Goal: Feedback & Contribution: Contribute content

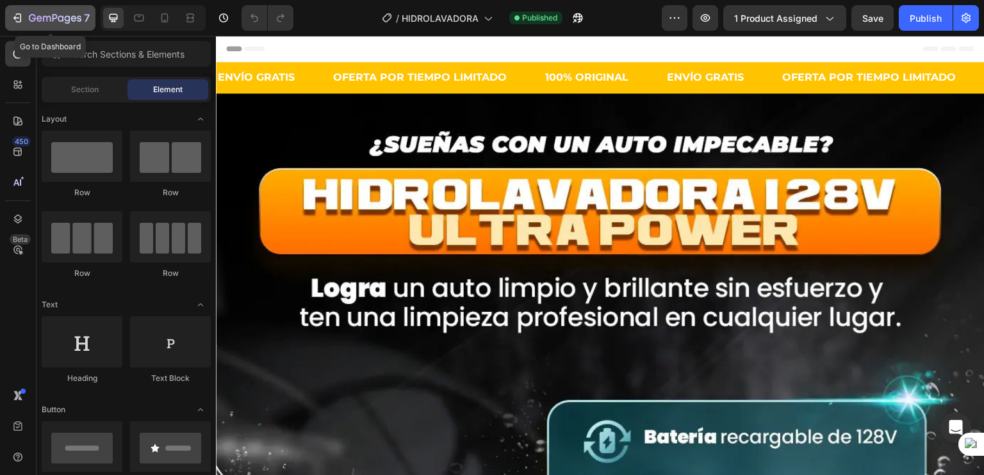
click at [66, 15] on icon "button" at bounding box center [55, 18] width 53 height 11
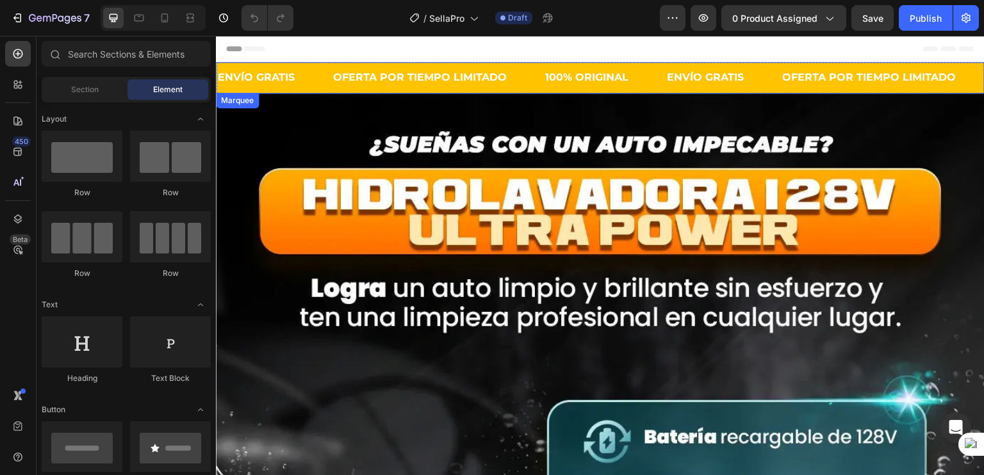
click at [319, 76] on div "ENVÍO GRATIS Text" at bounding box center [273, 77] width 115 height 31
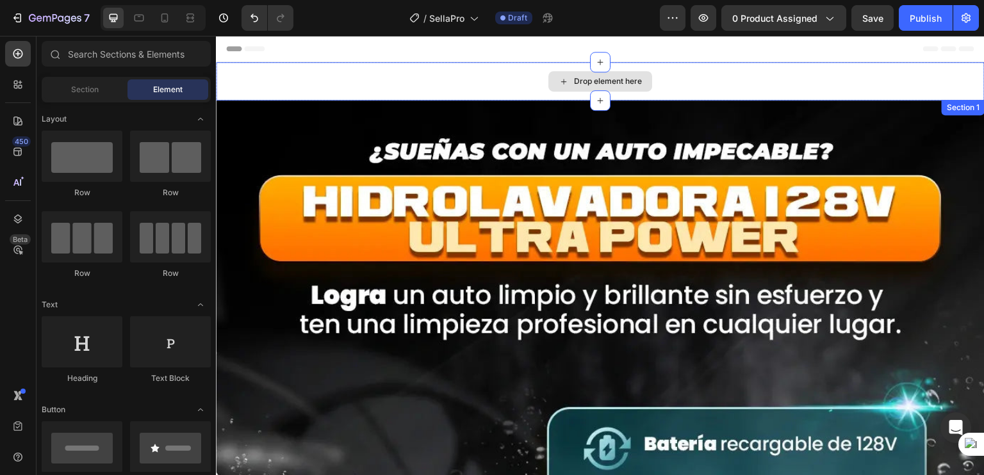
click at [328, 81] on div "Drop element here" at bounding box center [600, 81] width 768 height 38
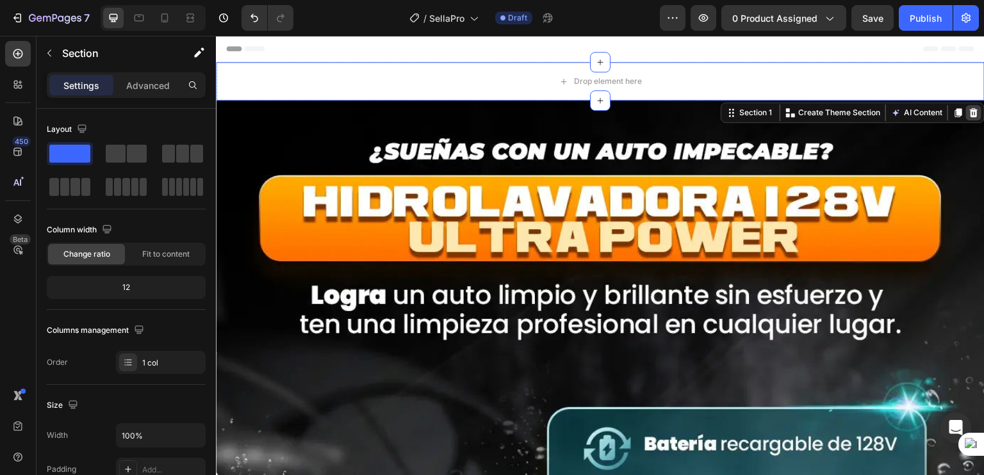
click at [969, 109] on div at bounding box center [973, 112] width 15 height 15
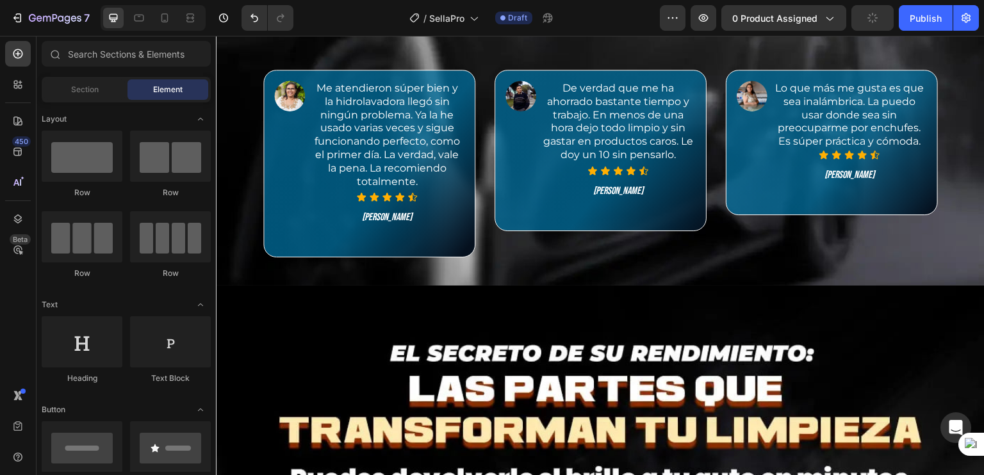
scroll to position [2415, 0]
click at [601, 187] on p "[PERSON_NAME]" at bounding box center [618, 191] width 152 height 13
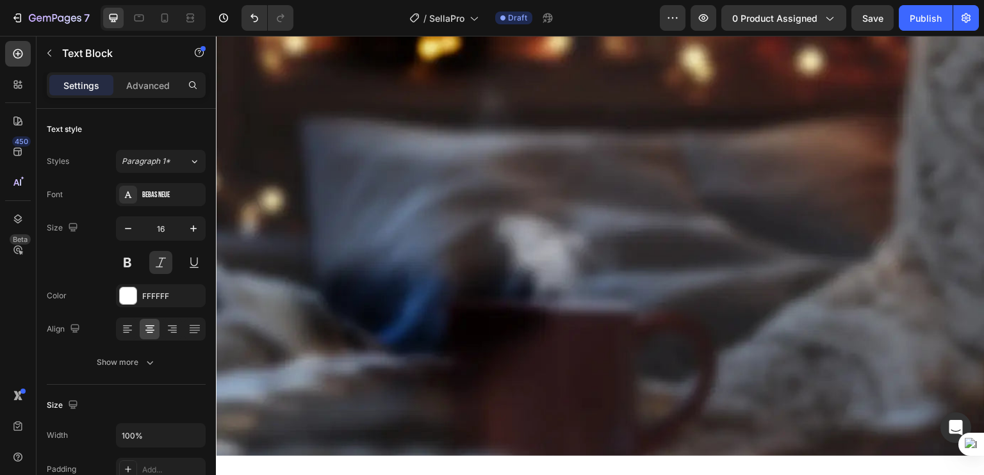
scroll to position [6240, 0]
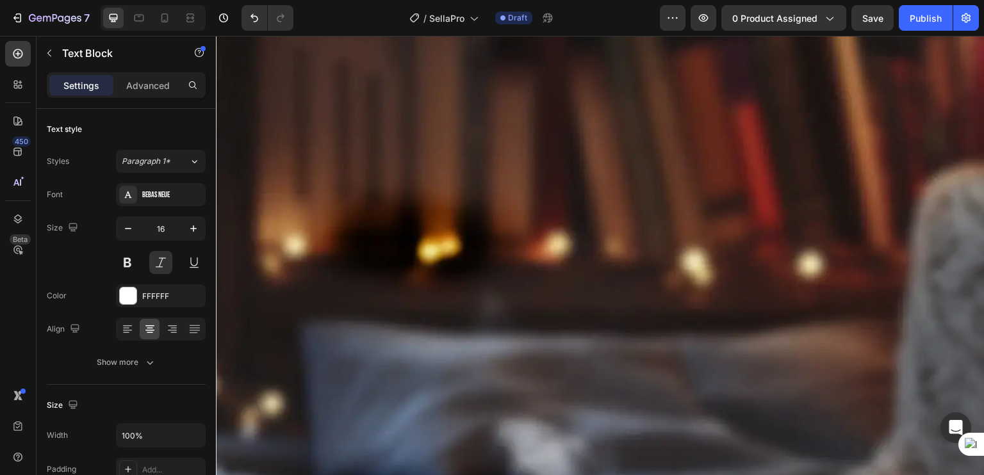
click at [412, 20] on img at bounding box center [595, 20] width 759 height 0
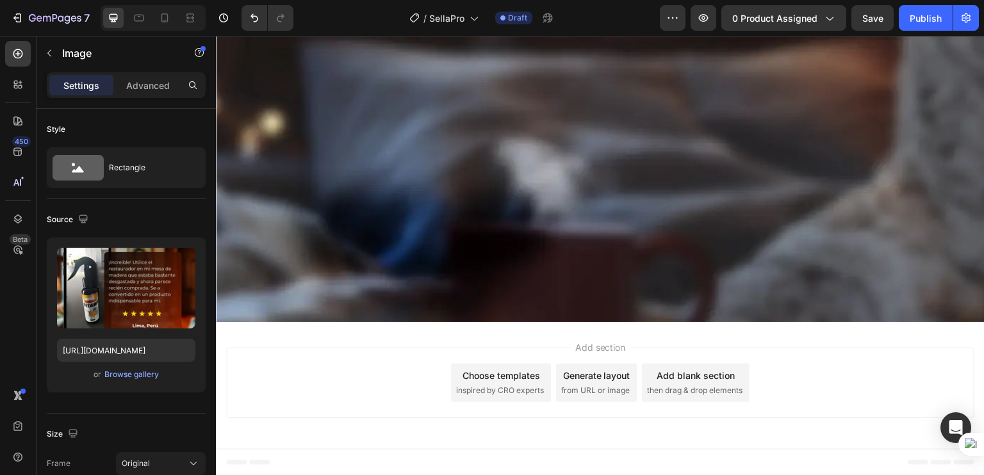
scroll to position [7400, 0]
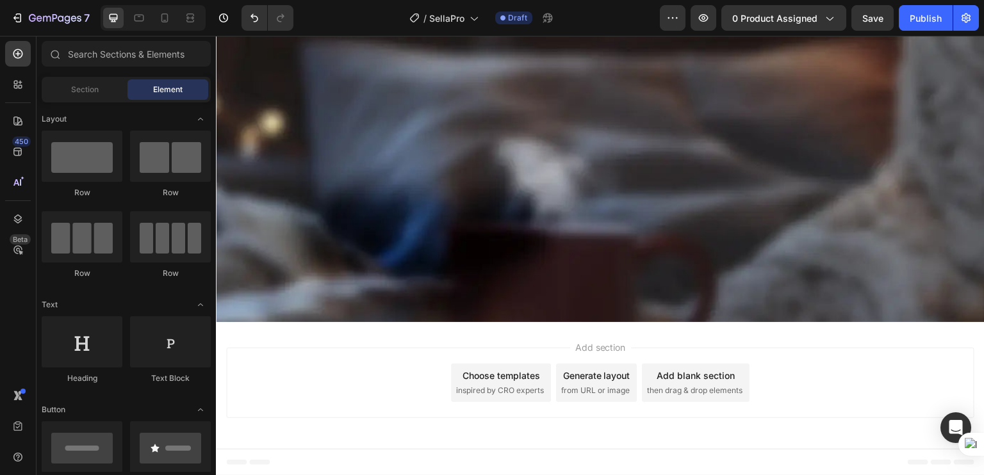
scroll to position [8504, 0]
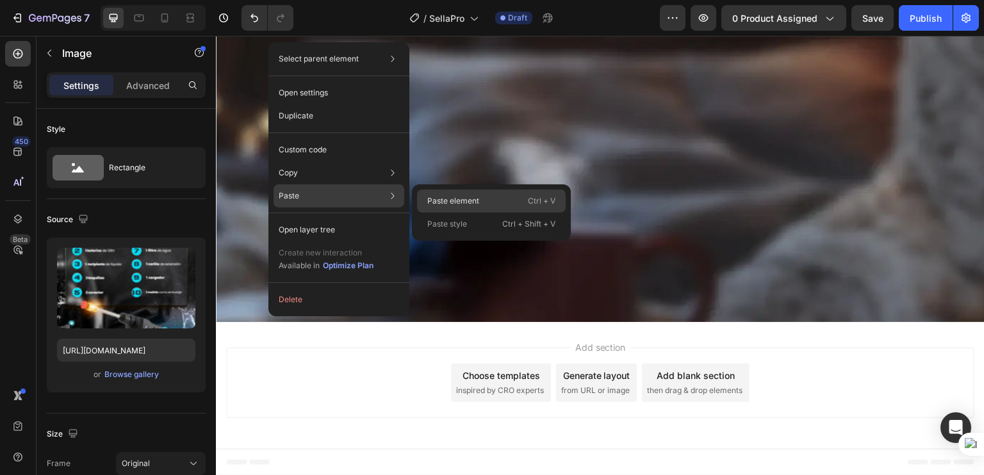
click at [453, 198] on p "Paste element" at bounding box center [453, 201] width 52 height 12
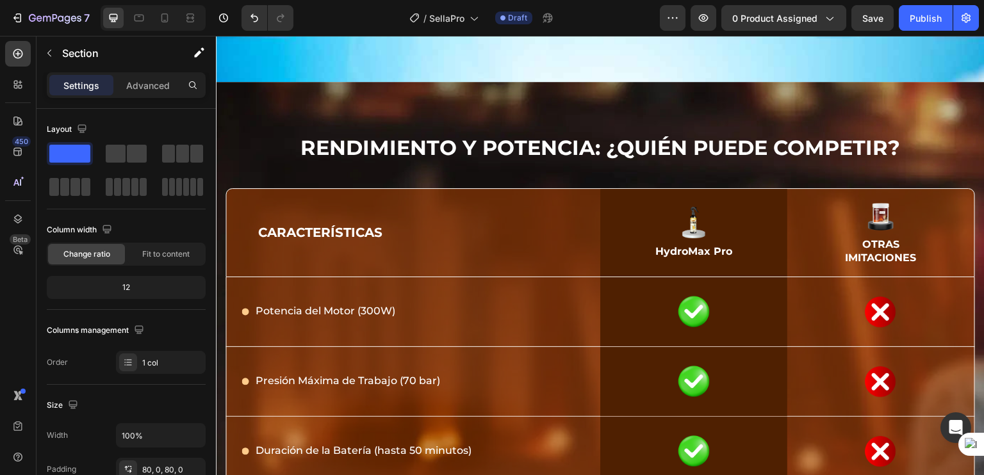
scroll to position [9211, 0]
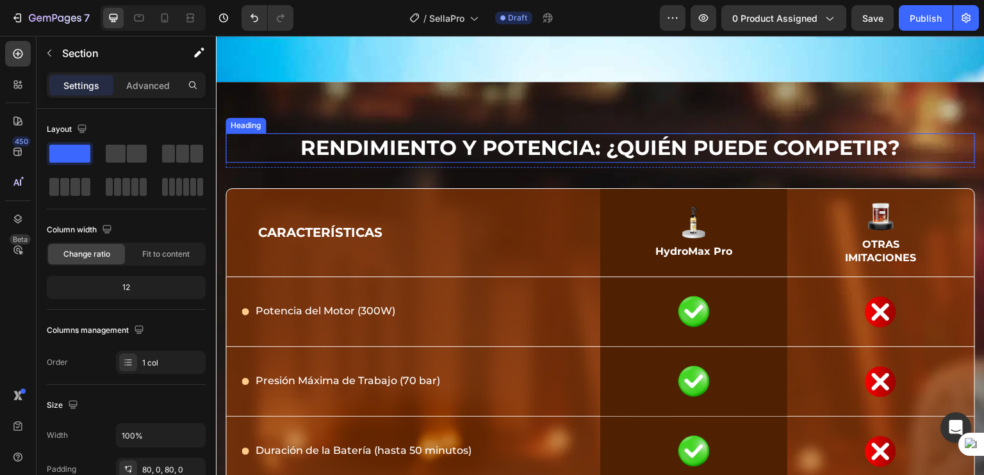
click at [462, 150] on strong "Rendimiento y potencia: ¿Quién puede competir?" at bounding box center [599, 147] width 599 height 25
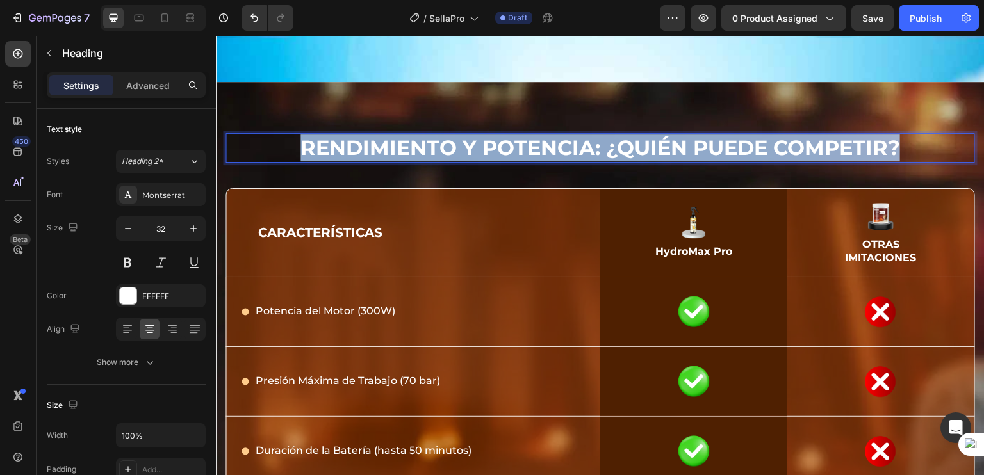
click at [462, 150] on strong "Rendimiento y potencia: ¿Quién puede competir?" at bounding box center [599, 147] width 599 height 25
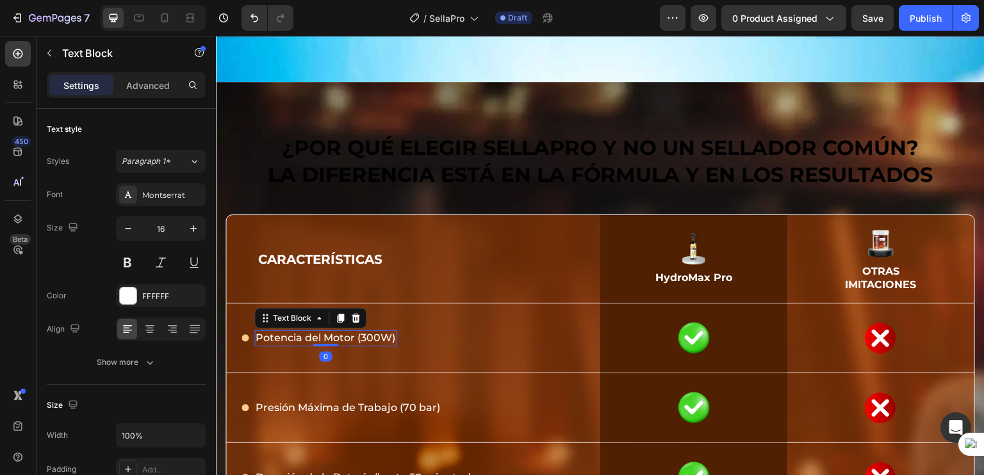
click at [300, 337] on span "Potencia del Motor (300W)" at bounding box center [325, 338] width 140 height 12
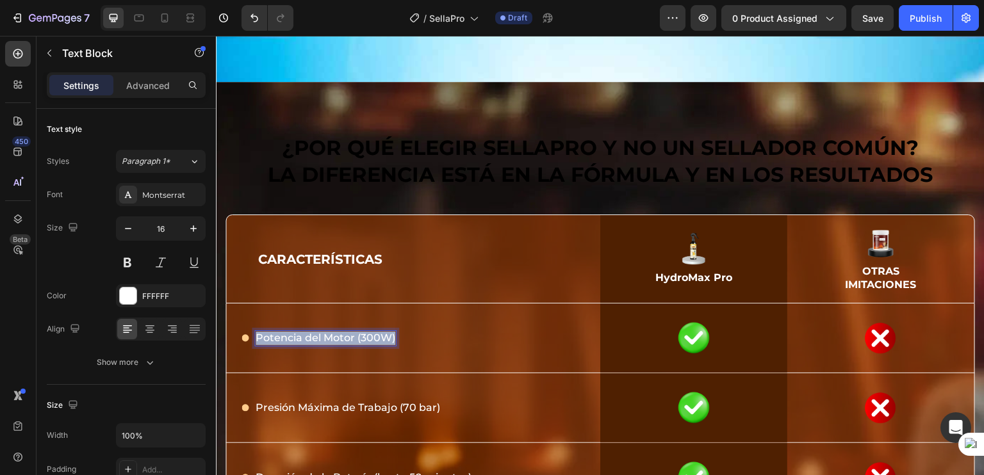
click at [300, 337] on span "Potencia del Motor (300W)" at bounding box center [325, 338] width 140 height 12
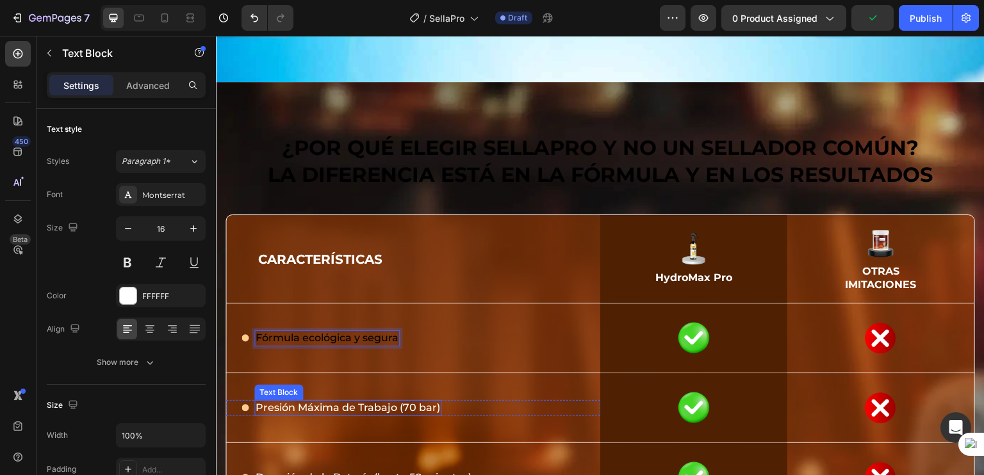
click at [312, 401] on span "Presión Máxima de Trabajo (70 bar)" at bounding box center [347, 407] width 184 height 12
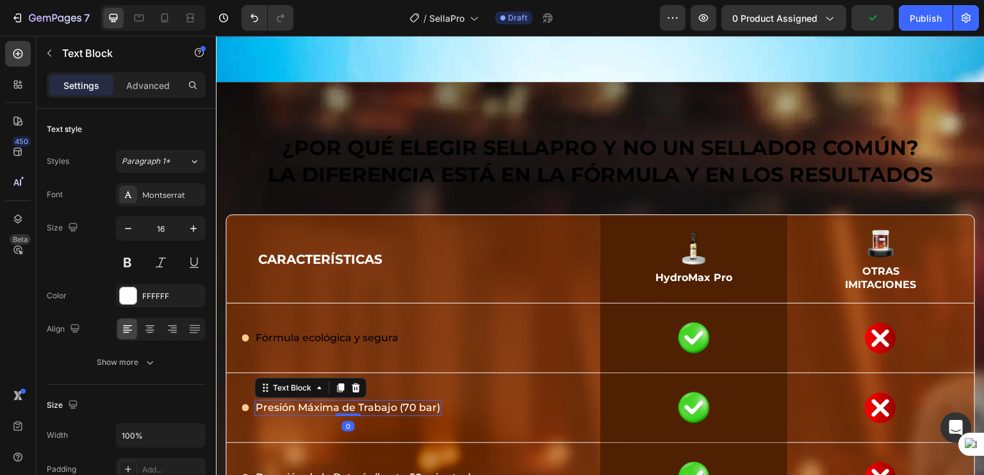
click at [312, 401] on span "Presión Máxima de Trabajo (70 bar)" at bounding box center [347, 407] width 184 height 12
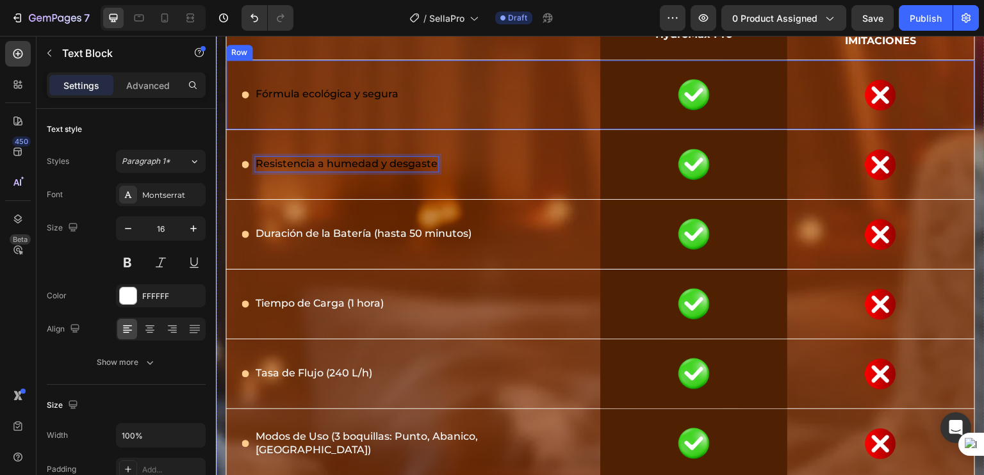
scroll to position [9475, 0]
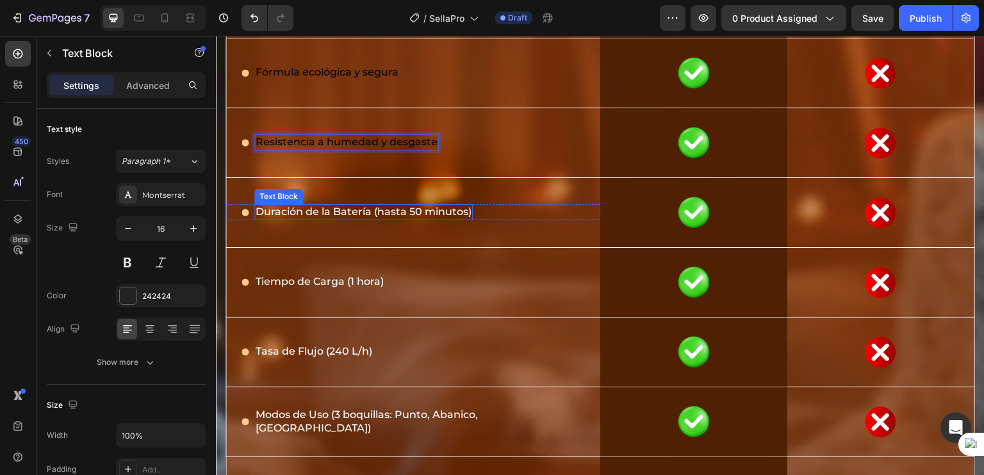
click at [338, 213] on span "Duración de la Batería (hasta 50 minutos)" at bounding box center [363, 212] width 216 height 12
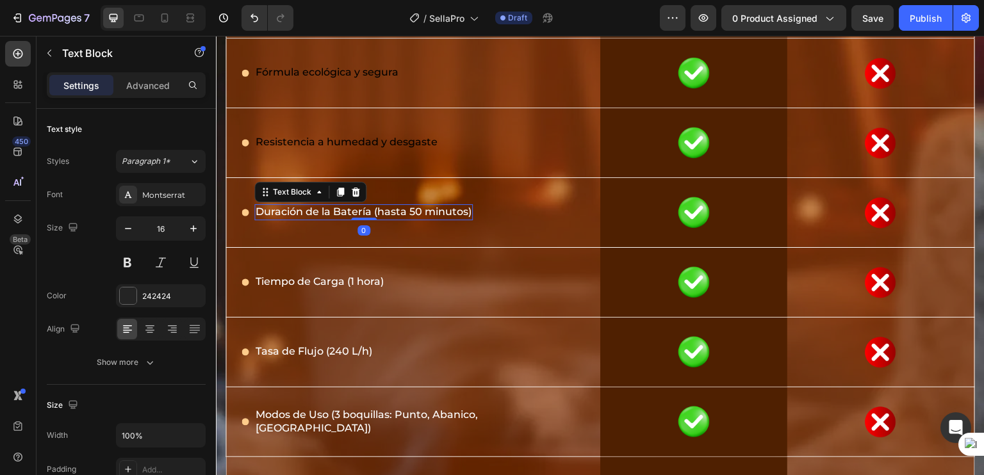
click at [338, 213] on span "Duración de la Batería (hasta 50 minutos)" at bounding box center [363, 212] width 216 height 12
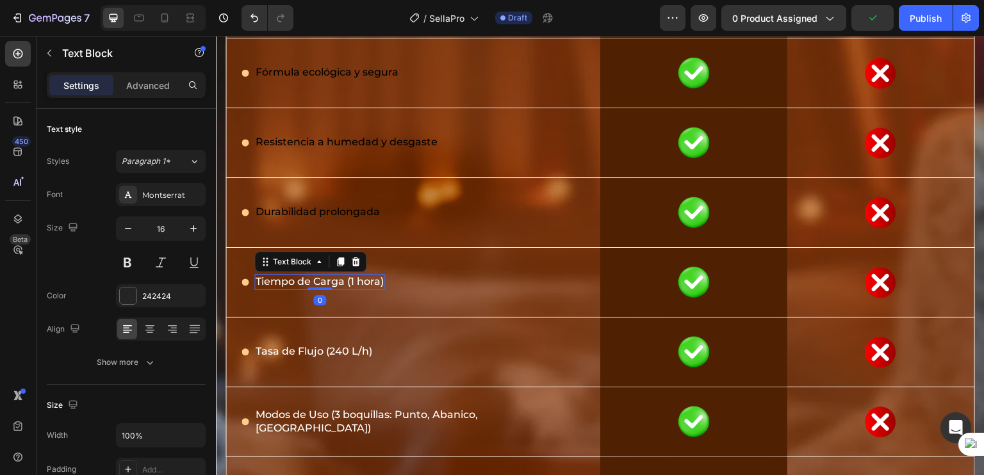
click at [336, 286] on span "Tiempo de Carga (1 hora)" at bounding box center [319, 281] width 128 height 12
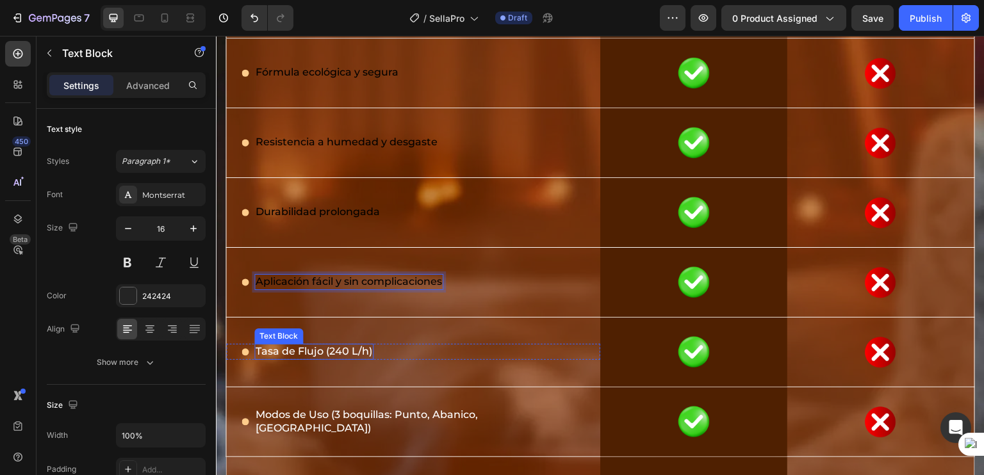
click at [298, 348] on span "Tasa de Flujo (240 L/h)" at bounding box center [313, 351] width 117 height 12
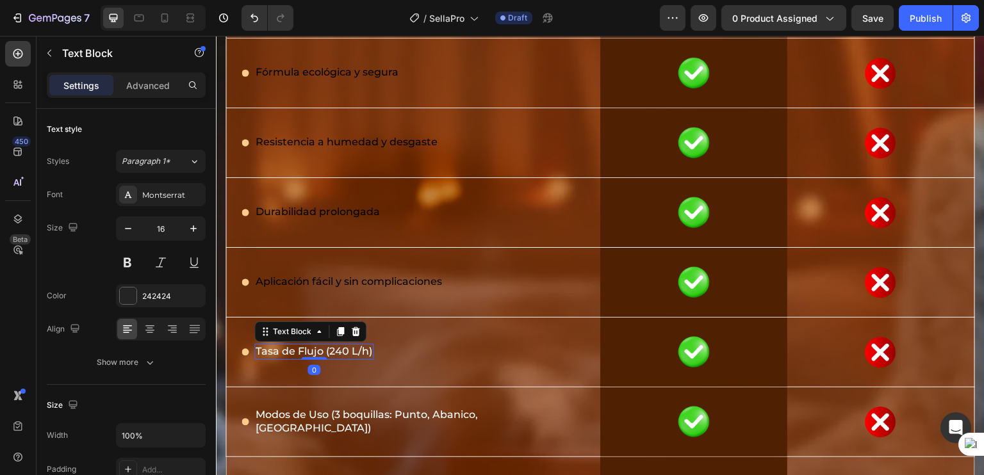
click at [298, 348] on span "Tasa de Flujo (240 L/h)" at bounding box center [313, 351] width 117 height 12
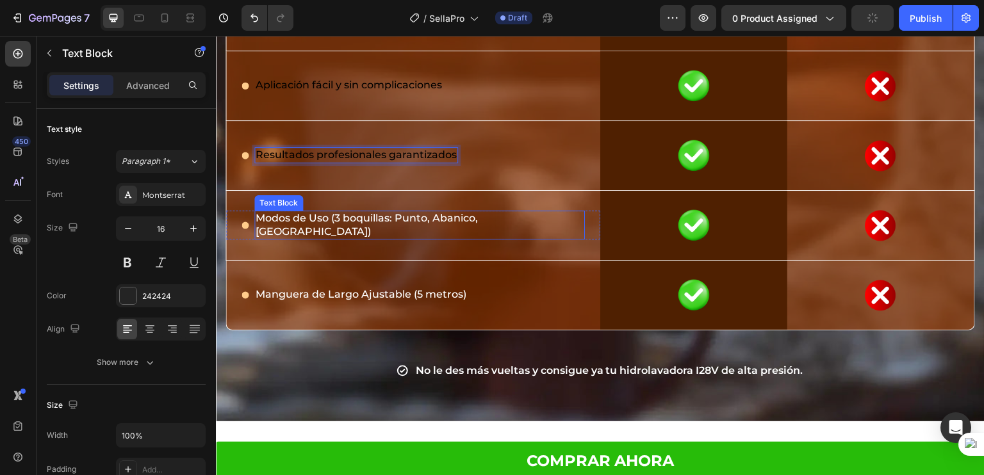
scroll to position [9675, 0]
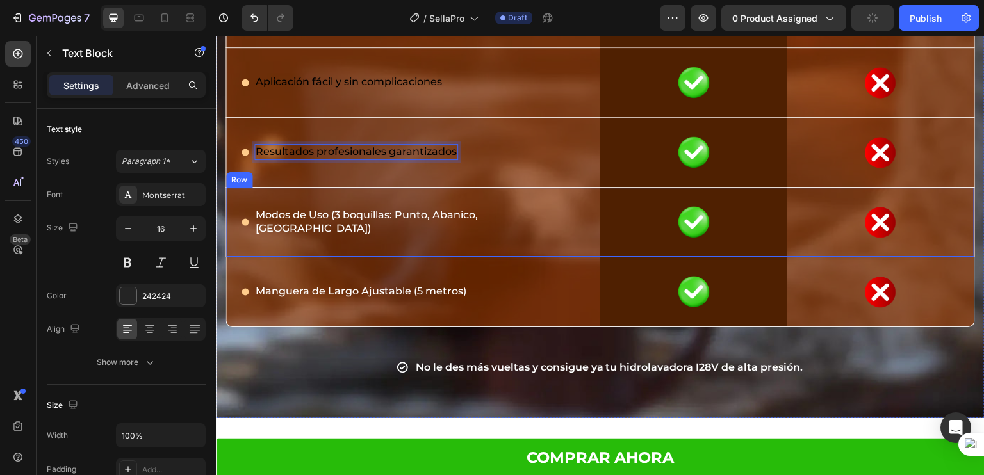
click at [266, 232] on div "Icon Modos de Uso (3 boquillas: Punto, Abanico, Espuma) Text Block Row" at bounding box center [413, 222] width 374 height 69
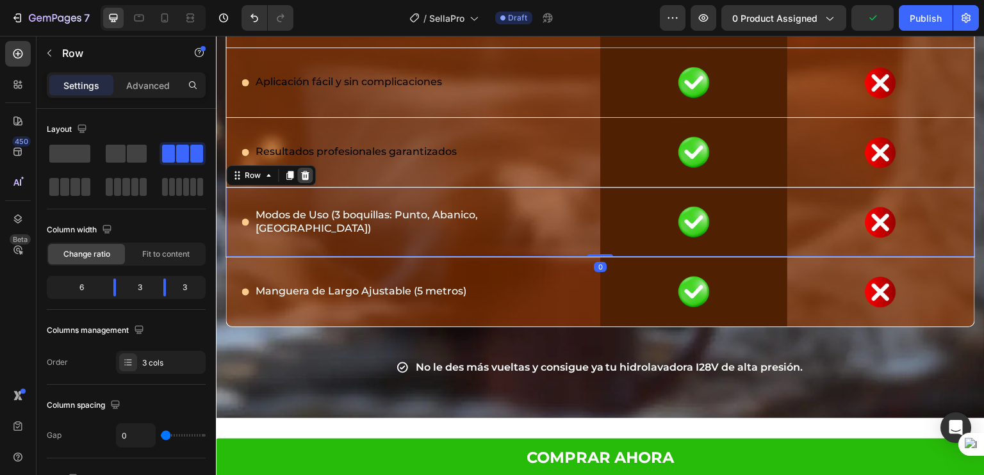
click at [302, 174] on icon at bounding box center [305, 174] width 8 height 9
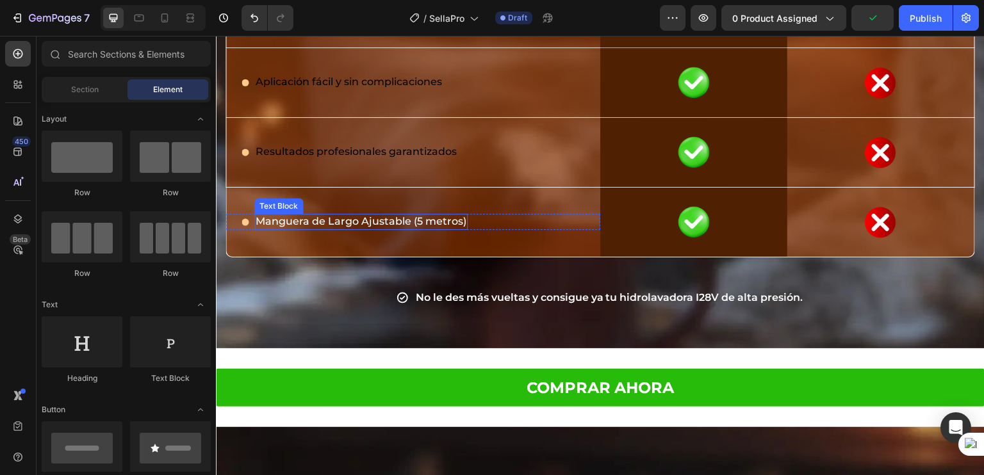
click at [277, 218] on span "Manguera de Largo Ajustable (5 metros)" at bounding box center [360, 221] width 211 height 12
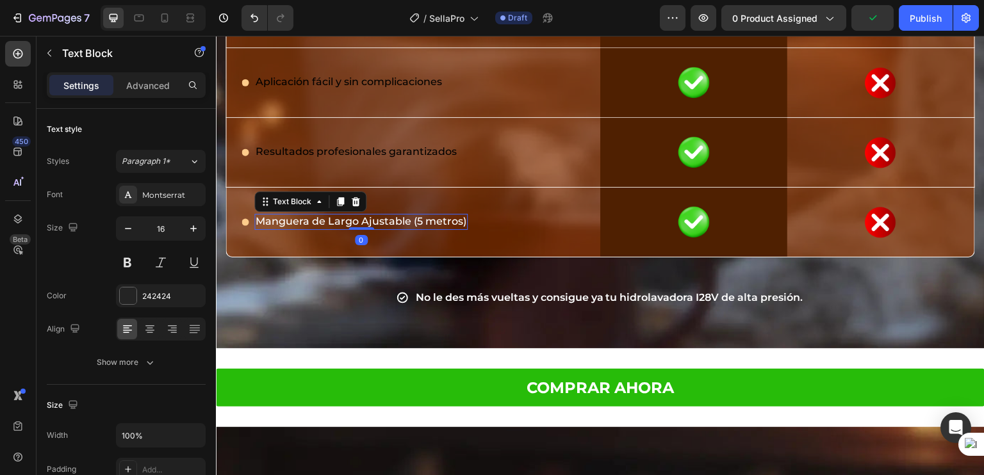
click at [277, 218] on span "Manguera de Largo Ajustable (5 metros)" at bounding box center [360, 221] width 211 height 12
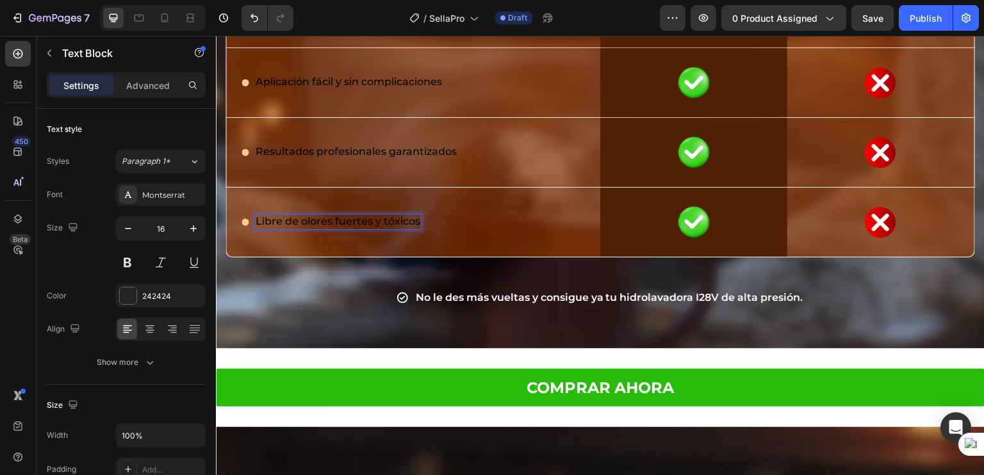
click at [347, 221] on span "Libre de olores fuertes y tóxicos" at bounding box center [337, 221] width 165 height 12
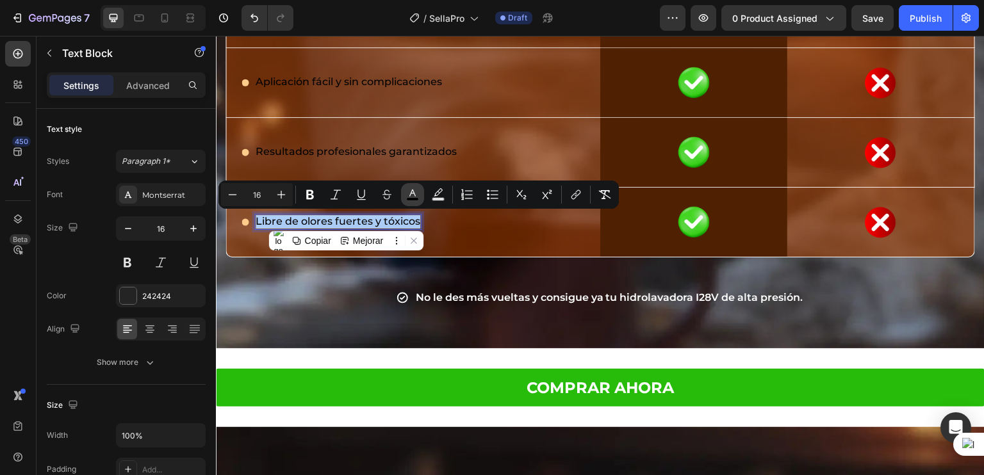
click at [420, 202] on button "color" at bounding box center [412, 194] width 23 height 23
type input "000000"
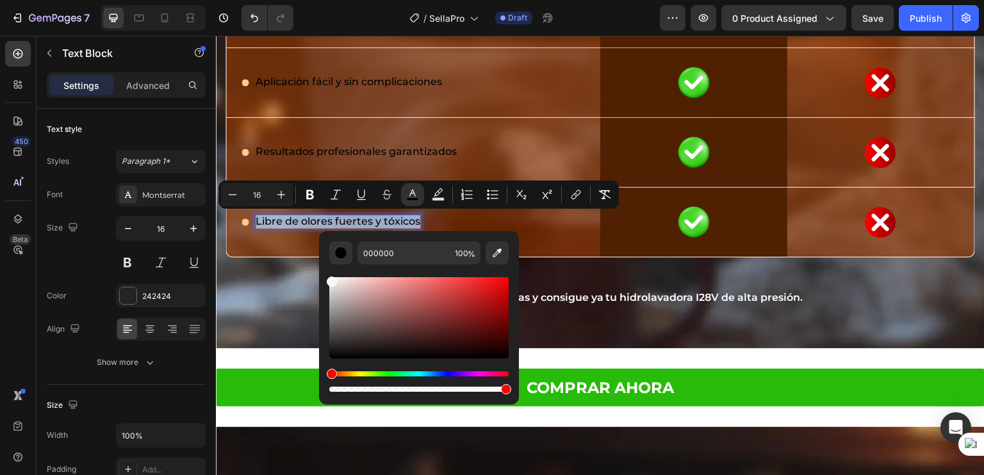
drag, startPoint x: 569, startPoint y: 336, endPoint x: 260, endPoint y: 232, distance: 325.6
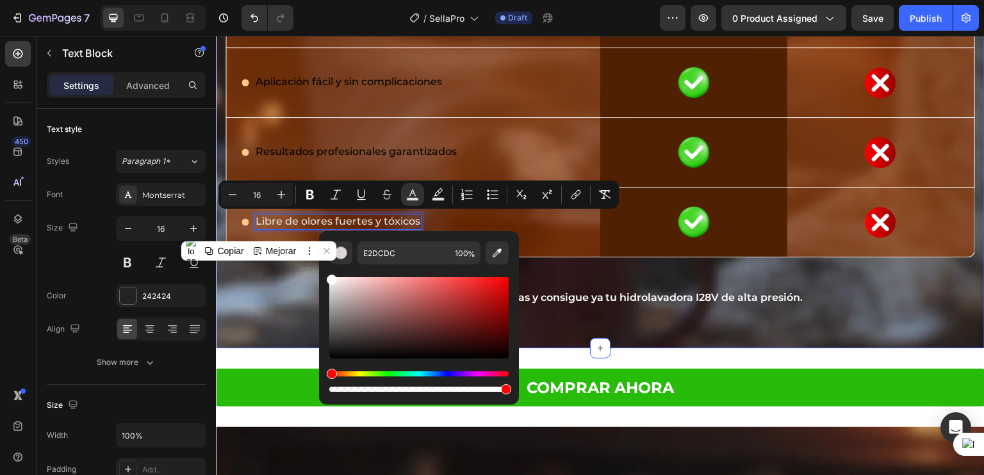
drag, startPoint x: 551, startPoint y: 322, endPoint x: 317, endPoint y: 270, distance: 239.4
type input "FFFFFF"
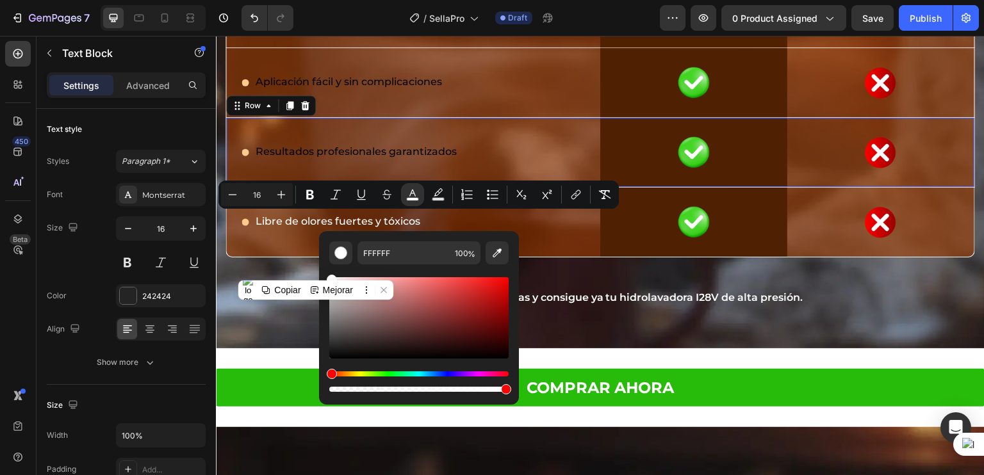
click at [349, 159] on div "Icon Resultados profesionales garantizados Text Block Row" at bounding box center [413, 152] width 374 height 69
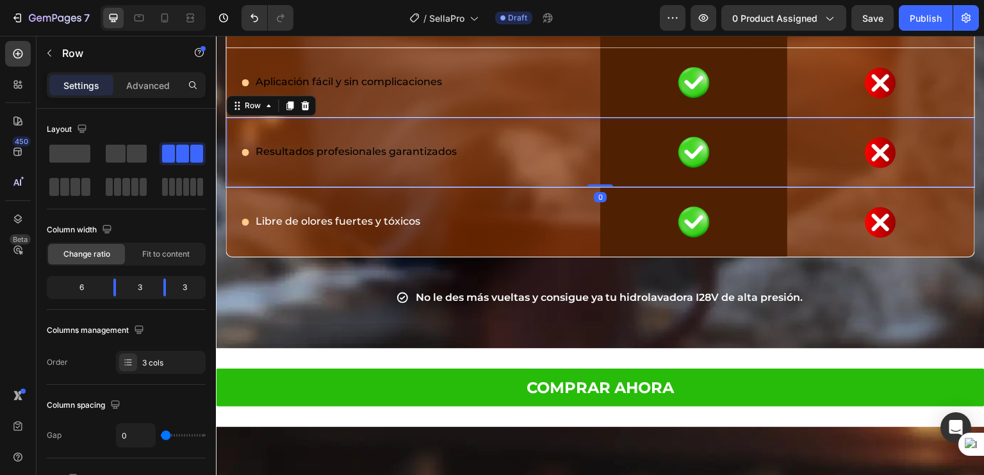
click at [330, 151] on span "Resultados profesionales garantizados" at bounding box center [355, 151] width 201 height 12
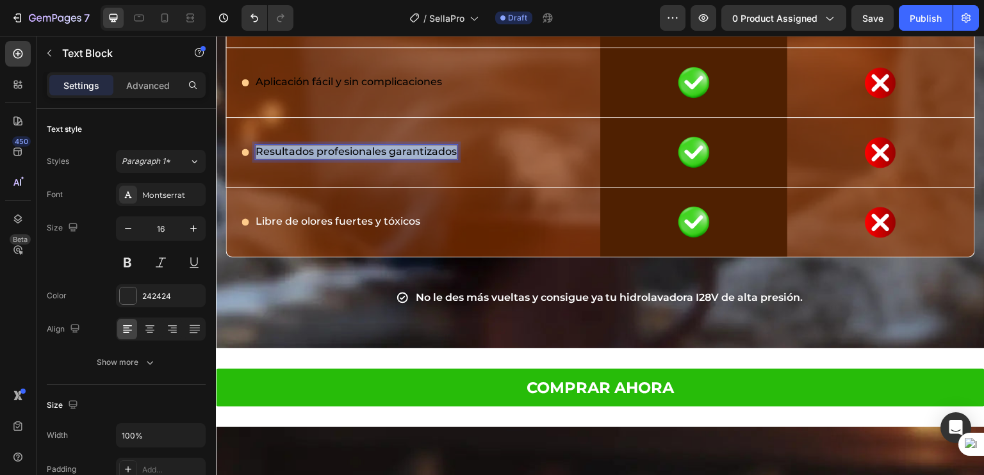
click at [330, 151] on span "Resultados profesionales garantizados" at bounding box center [355, 151] width 201 height 12
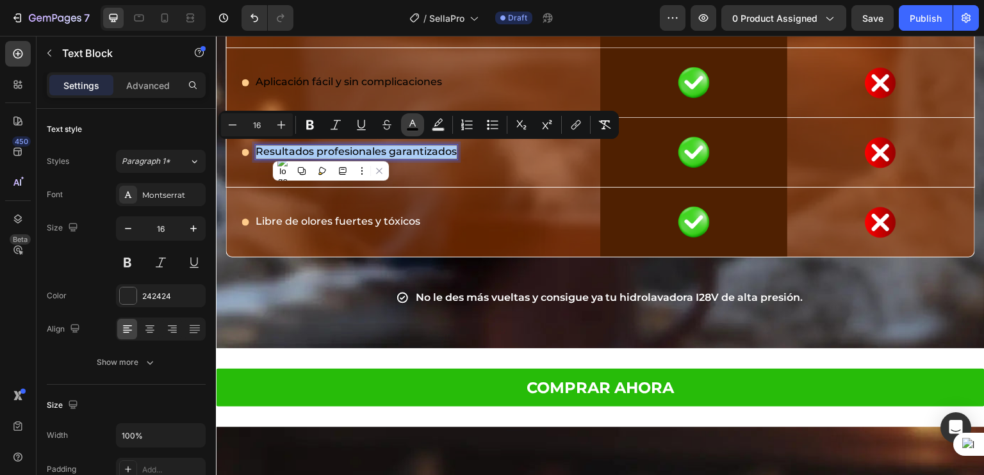
click at [405, 127] on button "color" at bounding box center [412, 124] width 23 height 23
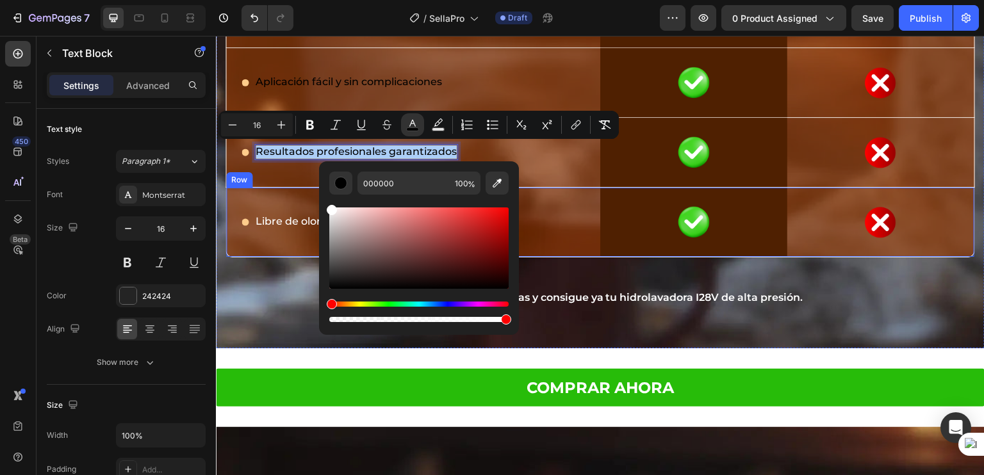
drag, startPoint x: 564, startPoint y: 251, endPoint x: 308, endPoint y: 202, distance: 260.2
type input "FFFFFF"
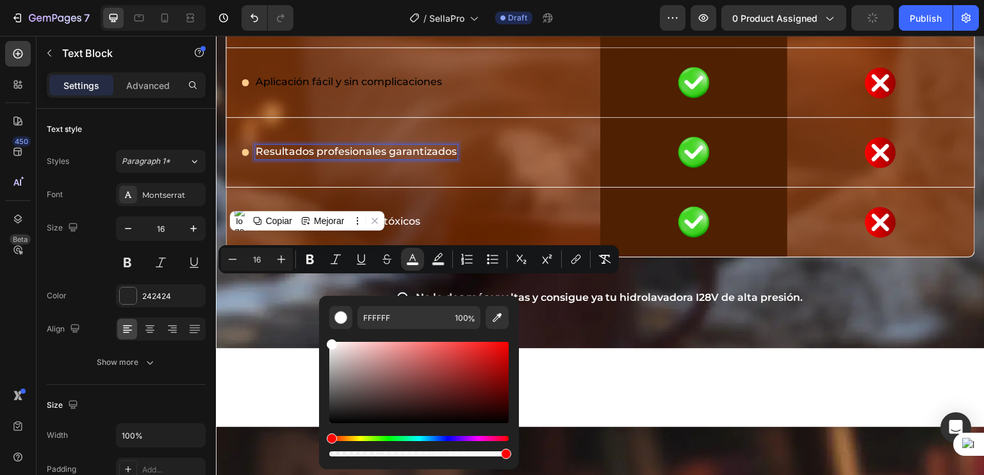
scroll to position [9532, 0]
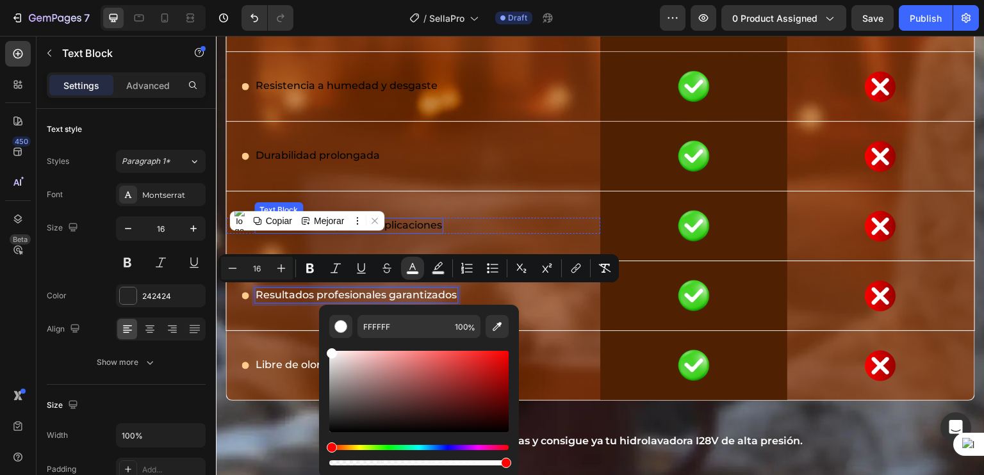
click at [414, 223] on span "Aplicación fácil y sin complicaciones" at bounding box center [348, 225] width 186 height 12
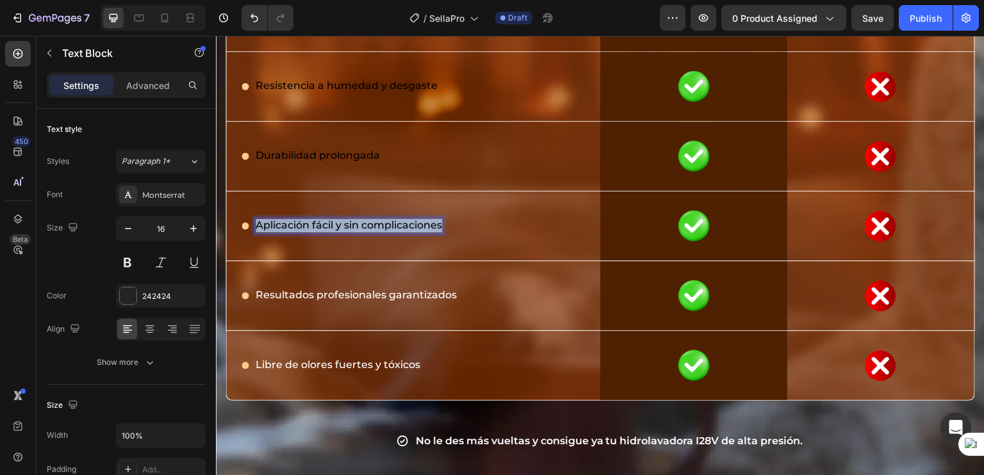
click at [414, 223] on span "Aplicación fácil y sin complicaciones" at bounding box center [348, 225] width 186 height 12
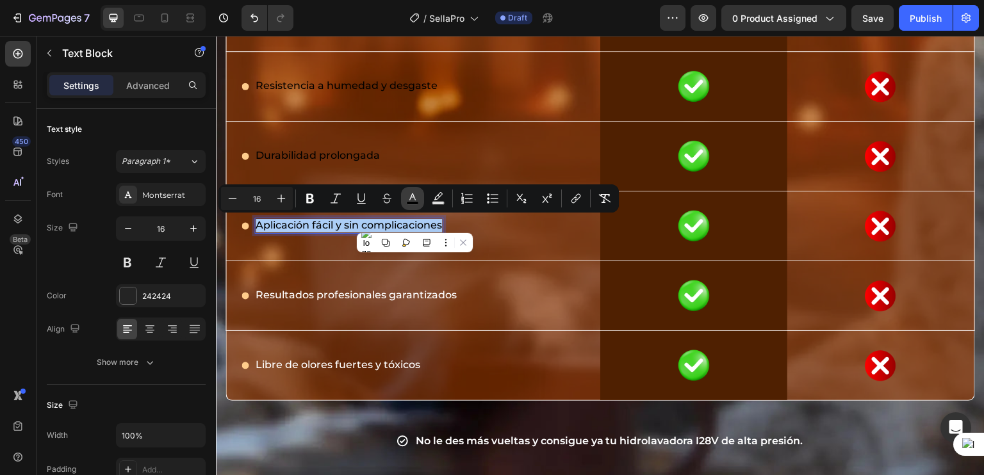
click at [416, 204] on rect "Editor contextual toolbar" at bounding box center [413, 203] width 12 height 3
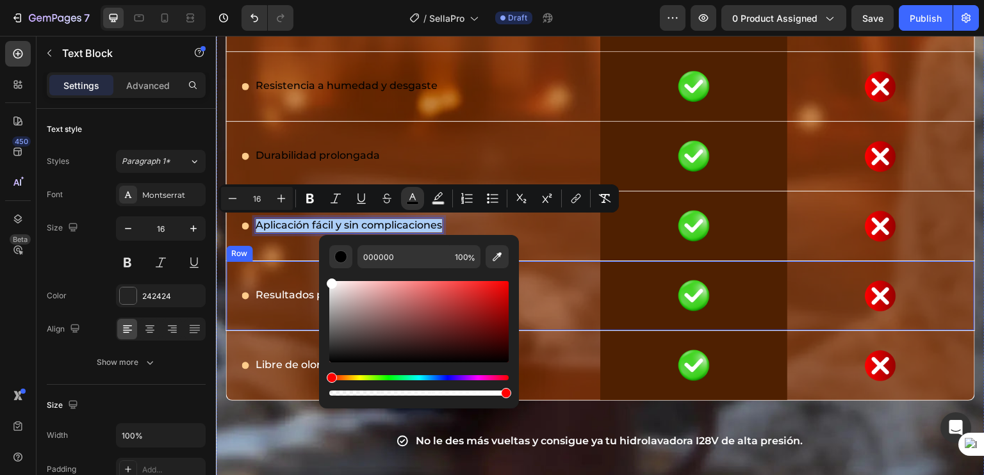
drag, startPoint x: 552, startPoint y: 322, endPoint x: 299, endPoint y: 264, distance: 259.6
type input "FFFFFF"
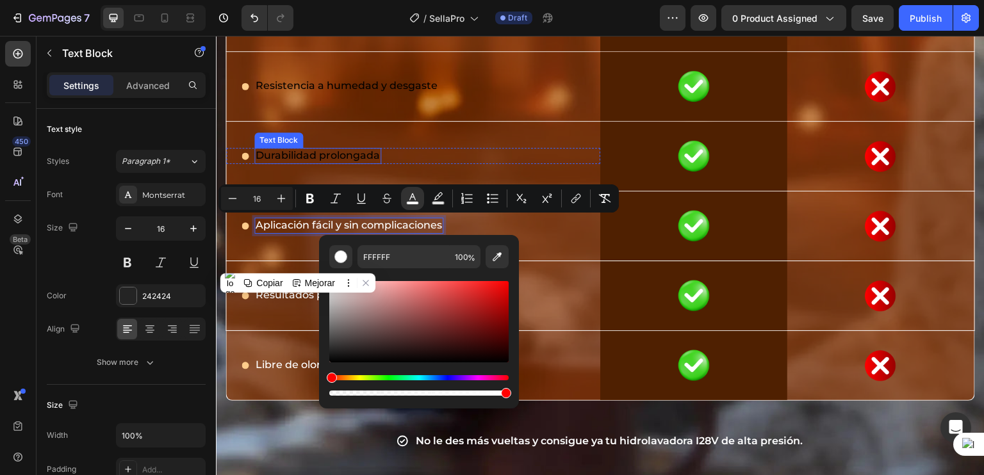
click at [280, 150] on span "Durabilidad prolongada" at bounding box center [317, 155] width 124 height 12
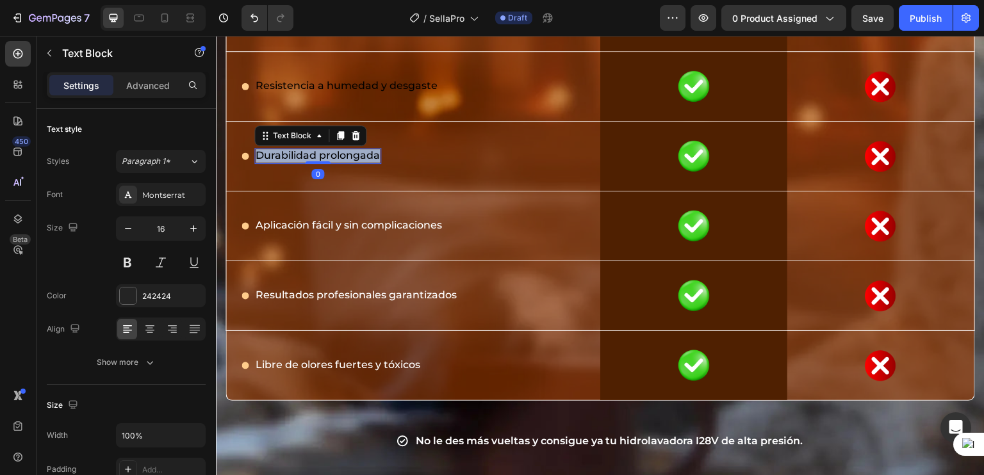
click at [280, 150] on span "Durabilidad prolongada" at bounding box center [317, 155] width 124 height 12
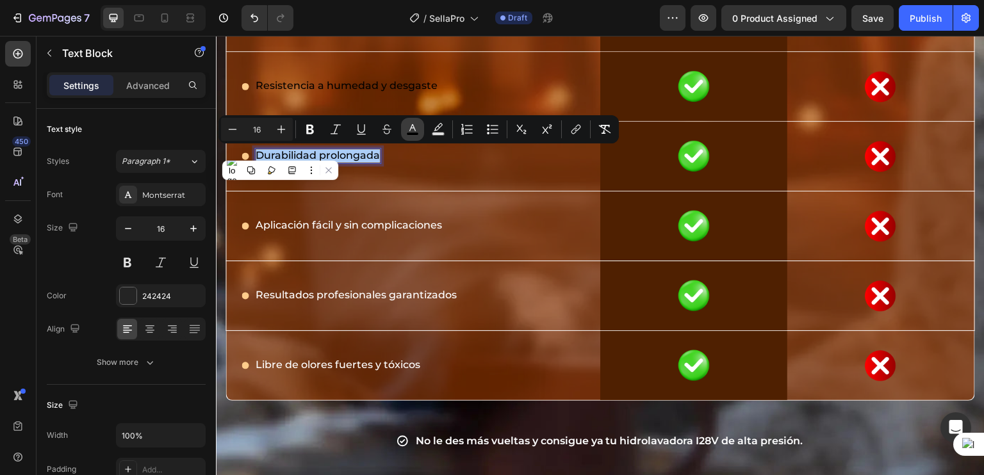
click at [403, 124] on button "color" at bounding box center [412, 129] width 23 height 23
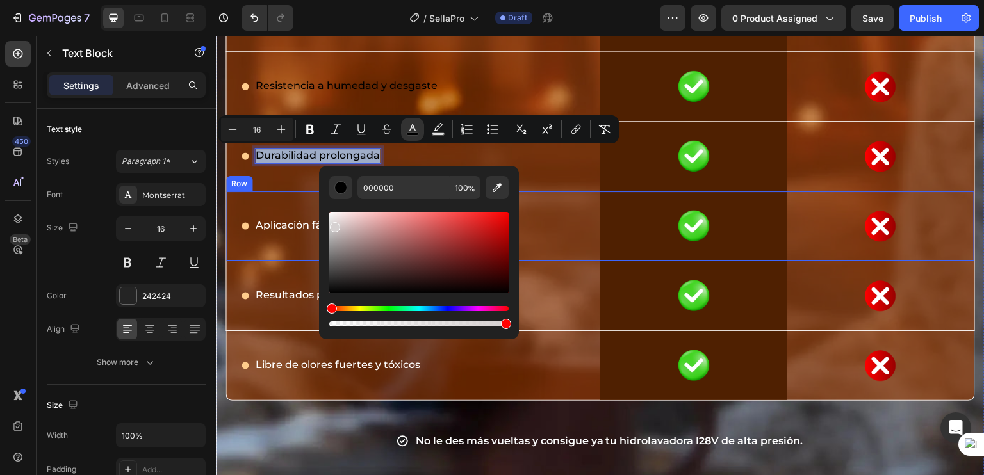
drag, startPoint x: 549, startPoint y: 261, endPoint x: 292, endPoint y: 179, distance: 270.2
type input "FFFFFF"
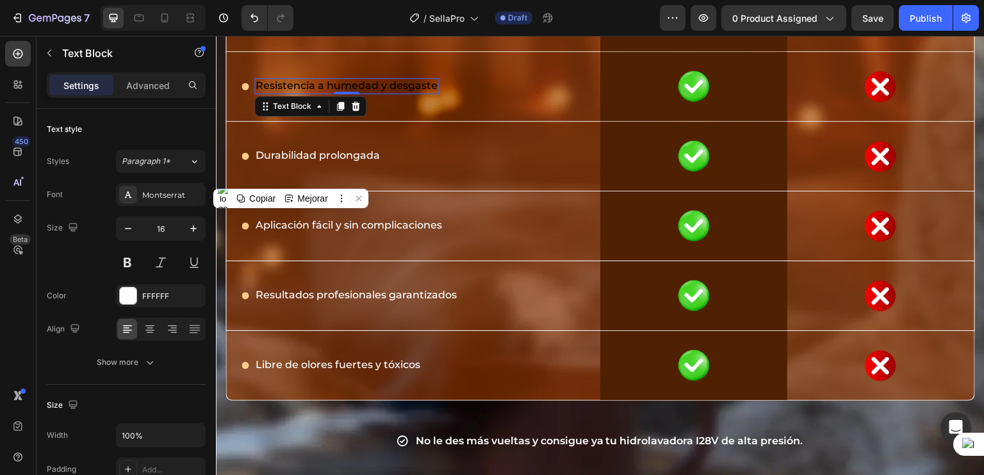
click at [332, 83] on span "Resistencia a humedad y desgaste" at bounding box center [346, 85] width 182 height 12
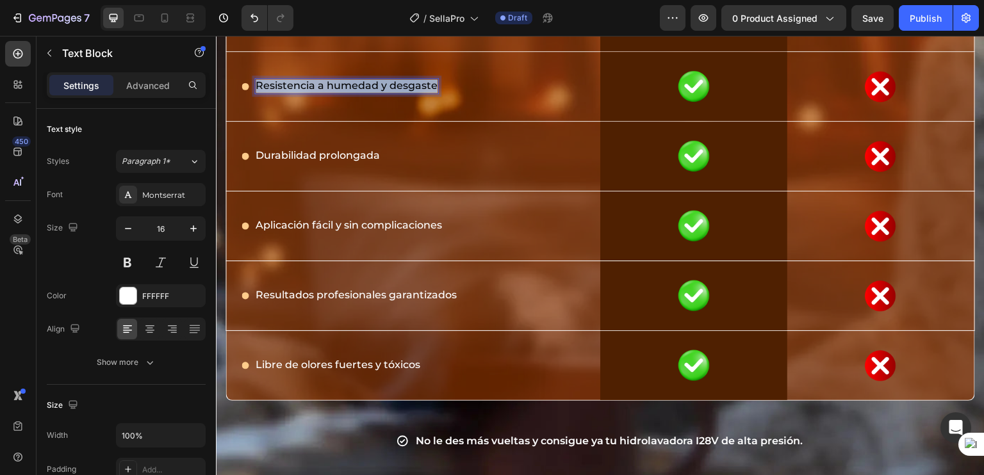
click at [332, 83] on span "Resistencia a humedad y desgaste" at bounding box center [346, 85] width 182 height 12
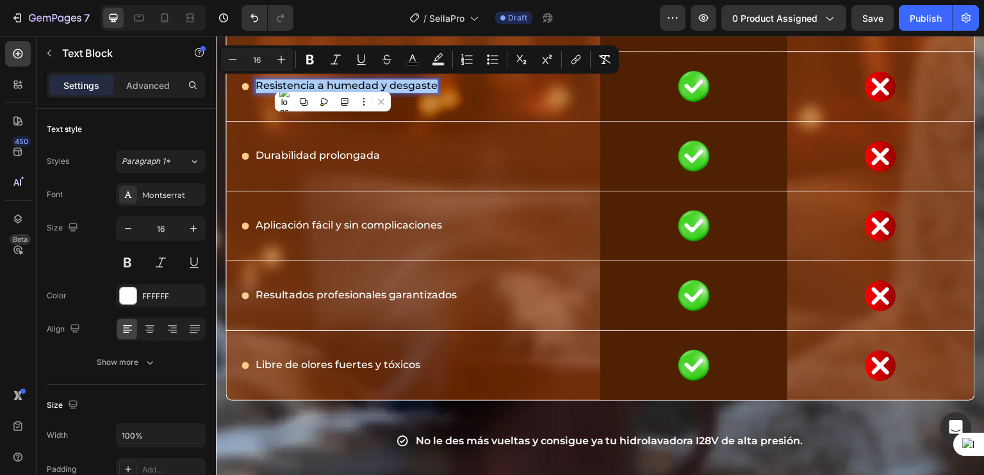
click at [400, 58] on div "Minus 16 Plus Bold Italic Underline Strikethrough color Text Background Color N…" at bounding box center [418, 59] width 395 height 23
click at [402, 58] on button "color" at bounding box center [412, 59] width 23 height 23
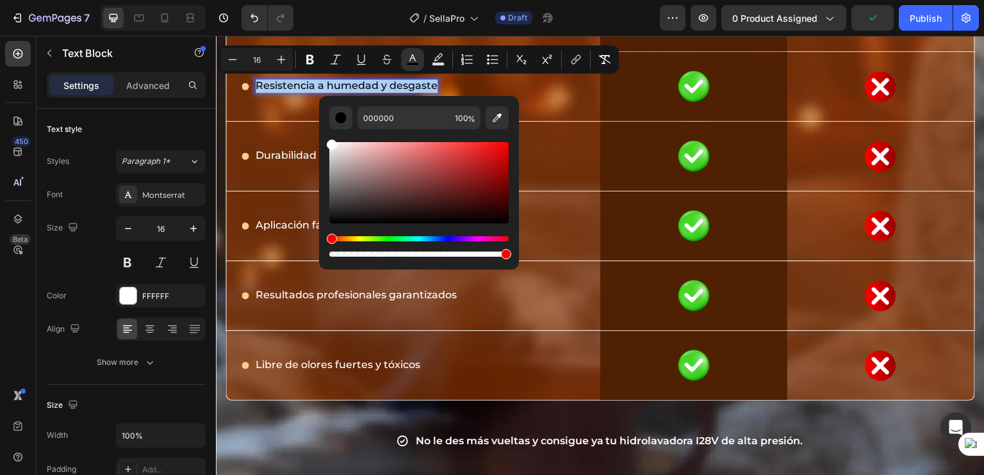
drag, startPoint x: 551, startPoint y: 191, endPoint x: 274, endPoint y: 91, distance: 294.7
type input "FFFFFF"
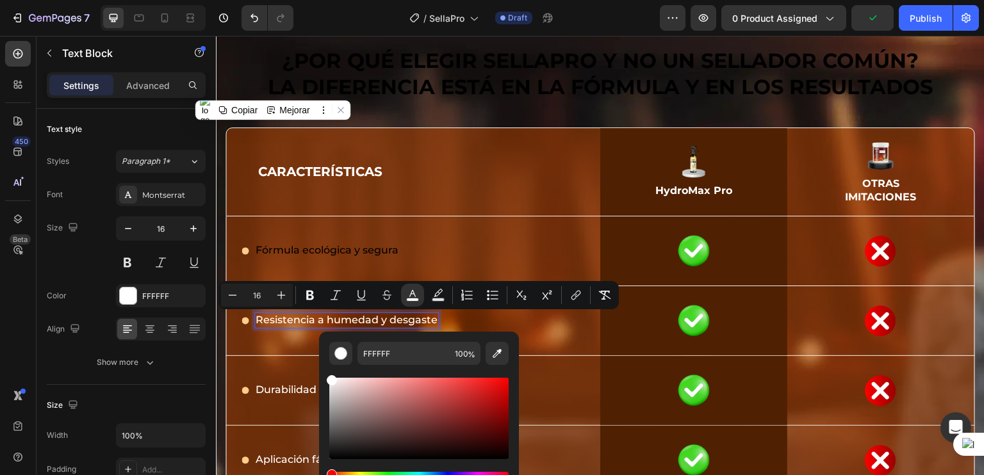
scroll to position [9296, 0]
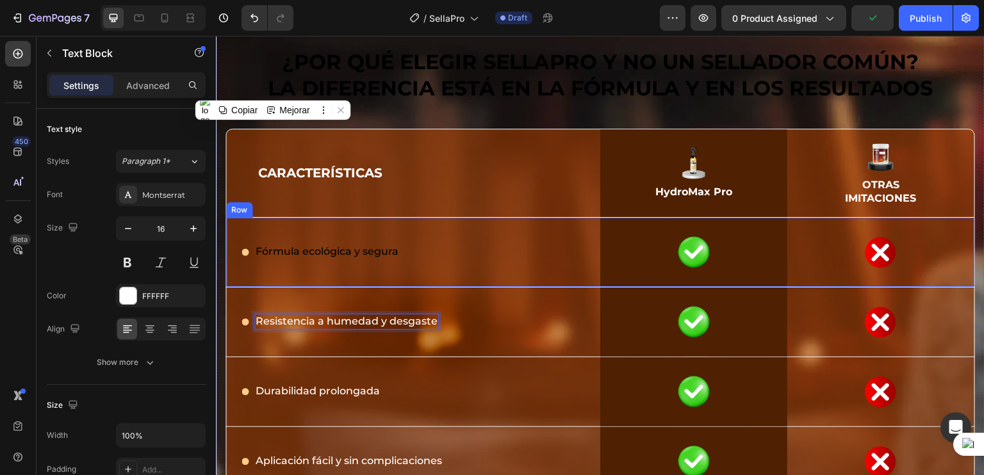
click at [298, 248] on span "Fórmula ecológica y segura" at bounding box center [326, 251] width 143 height 12
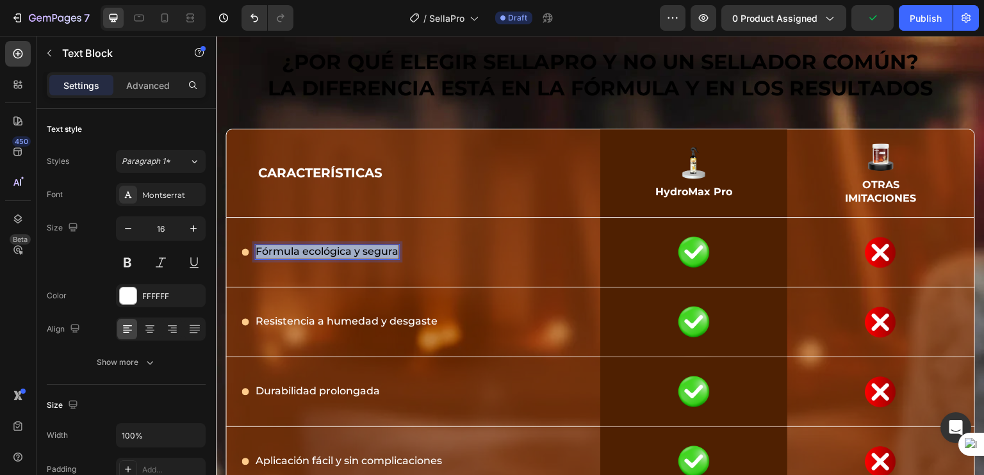
click at [298, 248] on span "Fórmula ecológica y segura" at bounding box center [326, 251] width 143 height 12
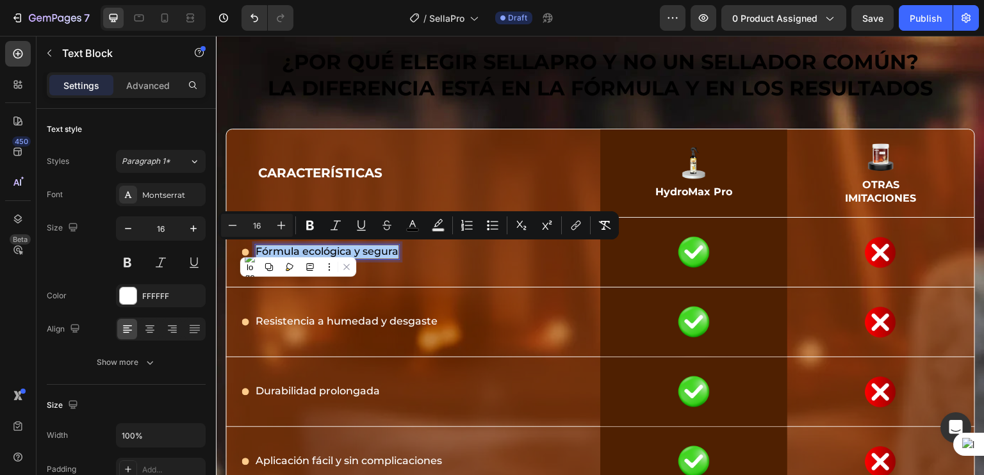
click at [425, 218] on div "Minus 16 Plus Bold Italic Underline Strikethrough color Text Background Color N…" at bounding box center [418, 225] width 395 height 23
click at [414, 229] on rect "Editor contextual toolbar" at bounding box center [413, 230] width 12 height 3
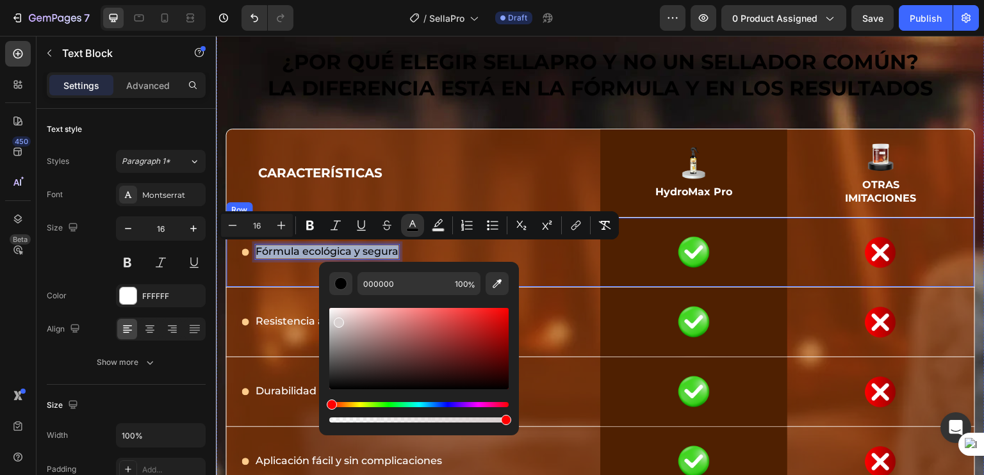
drag, startPoint x: 553, startPoint y: 355, endPoint x: 301, endPoint y: 267, distance: 266.7
type input "FFFFFF"
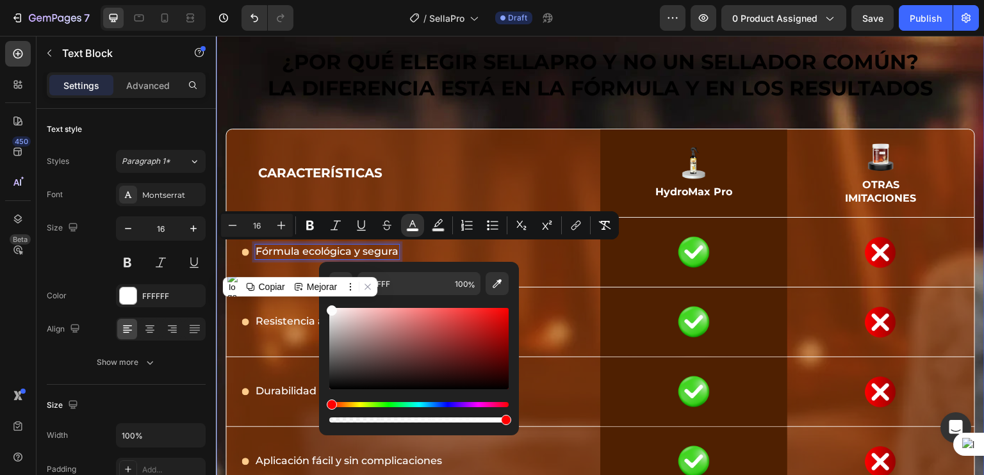
click at [542, 102] on h2 "⁠⁠⁠⁠⁠⁠⁠ ¿Por qué elegir SellaPro y no un sellador común? La diferencia está en …" at bounding box center [599, 75] width 749 height 56
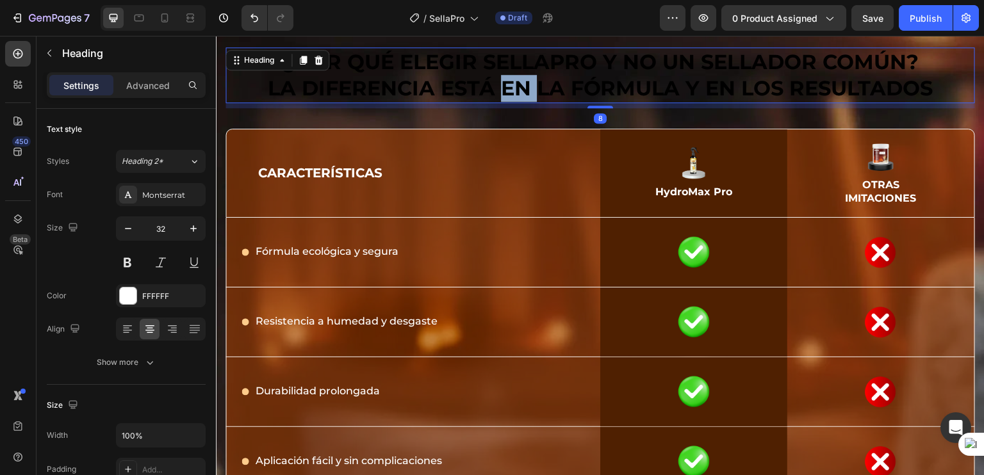
click at [511, 81] on strong "La diferencia está en la fórmula y en los resultados" at bounding box center [600, 88] width 665 height 25
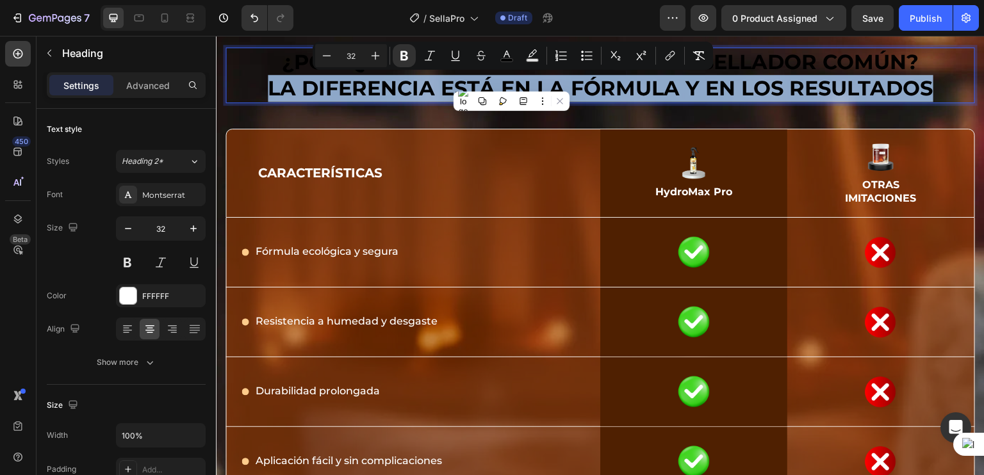
click at [511, 81] on strong "La diferencia está en la fórmula y en los resultados" at bounding box center [600, 88] width 665 height 25
click at [904, 93] on strong "La diferencia está en la fórmula y en los resultados" at bounding box center [600, 88] width 665 height 25
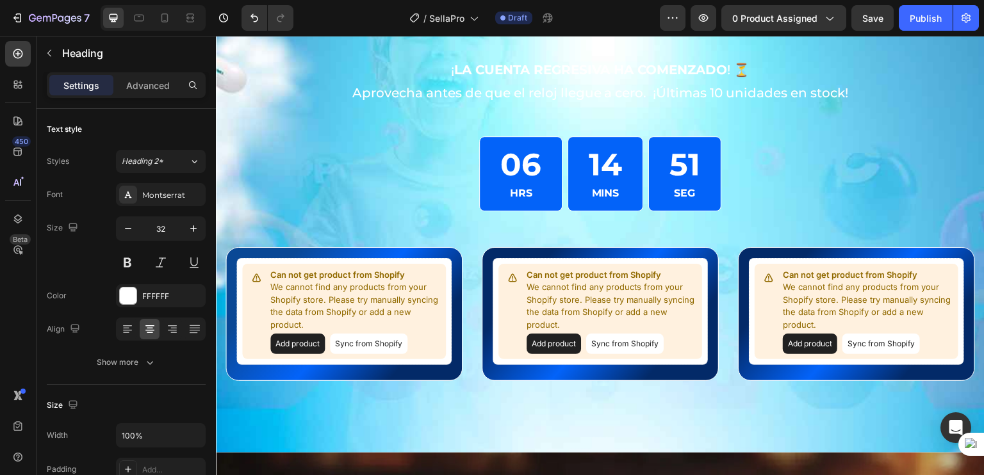
scroll to position [9006, 0]
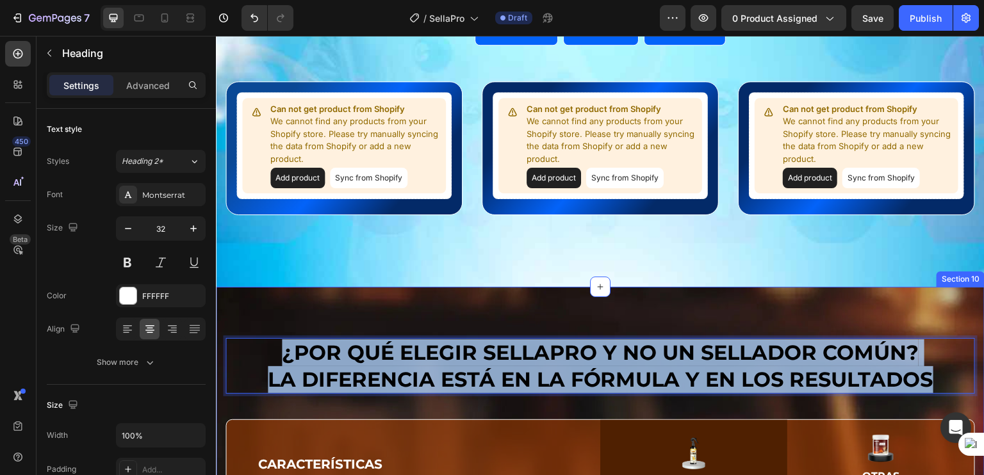
drag, startPoint x: 937, startPoint y: 90, endPoint x: 261, endPoint y: 330, distance: 717.0
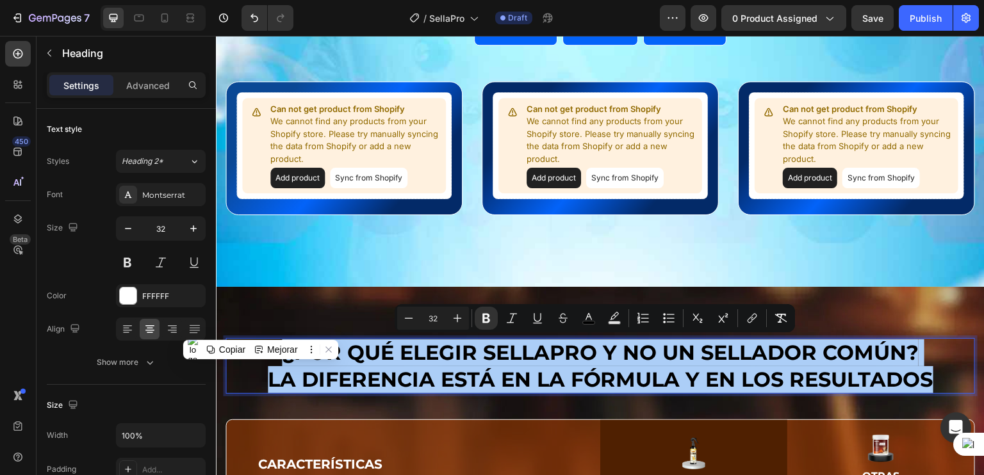
click at [575, 320] on div "Minus 32 Plus Bold Italic Underline Strikethrough color Text Background Color N…" at bounding box center [594, 318] width 395 height 23
click at [585, 318] on icon "Editor contextual toolbar" at bounding box center [588, 318] width 13 height 13
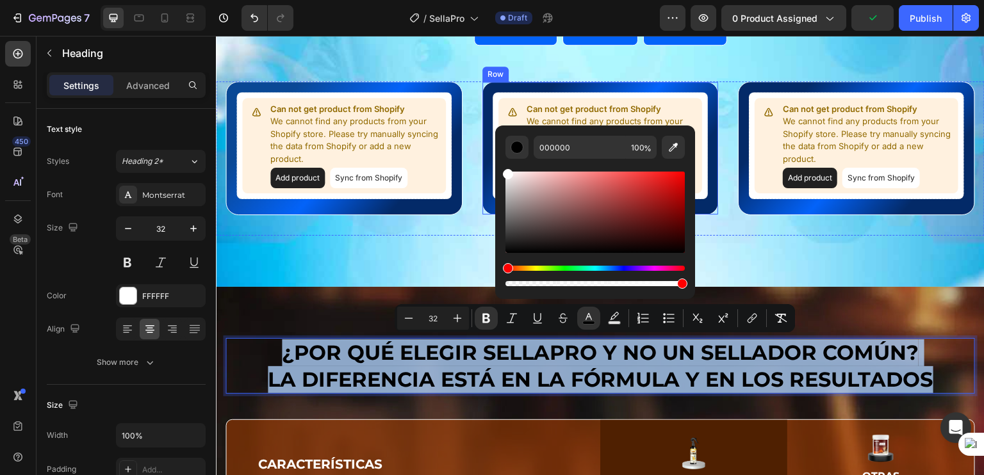
type input "FFFFFF"
drag, startPoint x: 728, startPoint y: 215, endPoint x: 480, endPoint y: 154, distance: 255.2
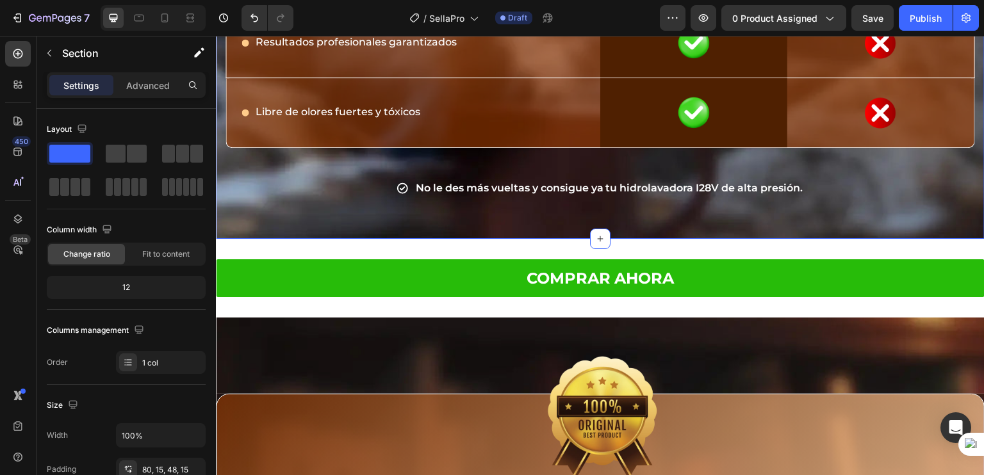
scroll to position [9743, 0]
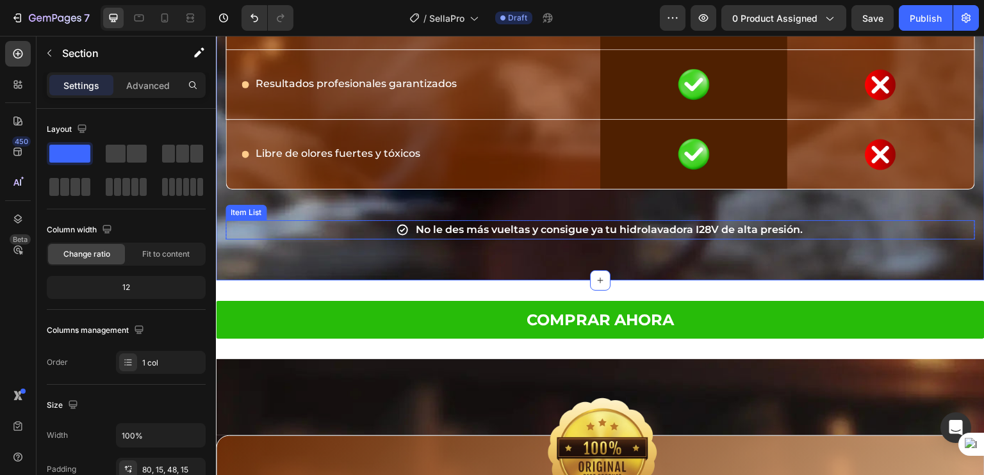
click at [616, 225] on span "No le des más vueltas y consigue ya tu hidrolavadora I28V de alta presión." at bounding box center [609, 229] width 387 height 12
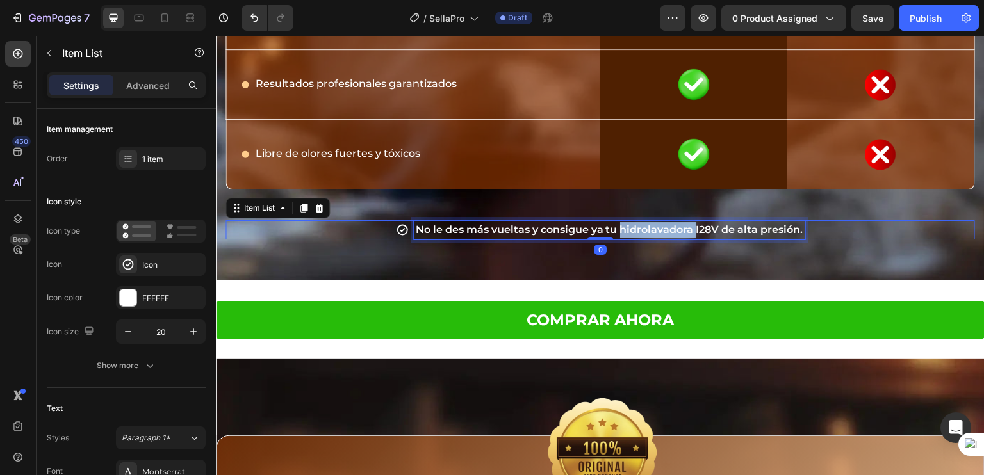
click at [616, 225] on span "No le des más vueltas y consigue ya tu hidrolavadora I28V de alta presión." at bounding box center [609, 229] width 387 height 12
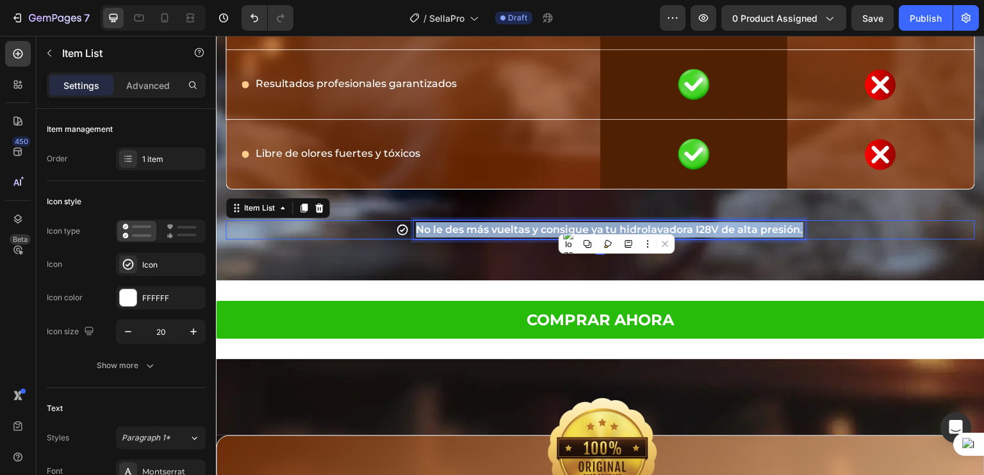
click at [616, 225] on span "No le des más vueltas y consigue ya tu hidrolavadora I28V de alta presión." at bounding box center [609, 229] width 387 height 12
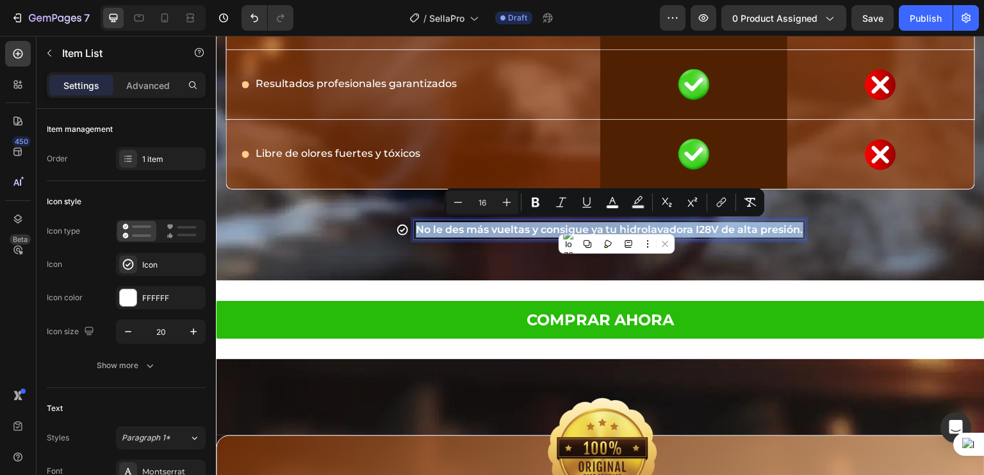
click at [577, 224] on span "No le des más vueltas y consigue ya tu hidrolavadora I28V de alta presión." at bounding box center [609, 229] width 387 height 12
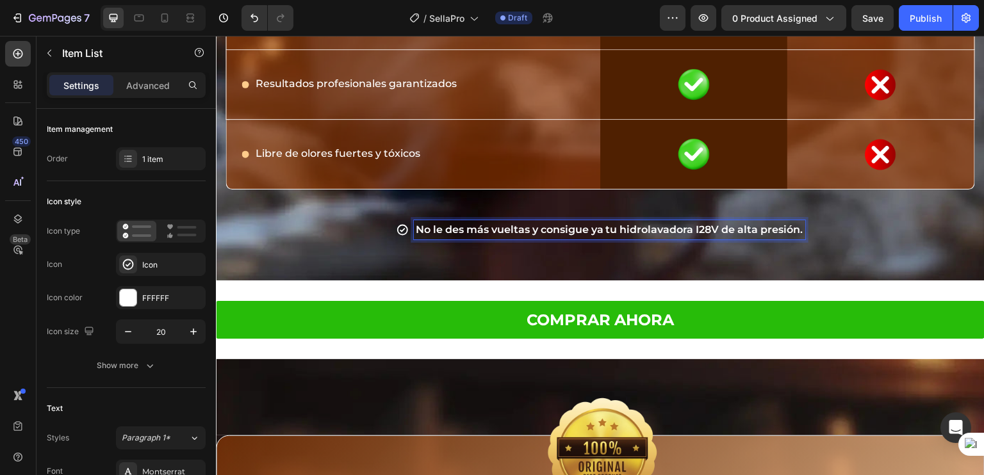
click at [588, 229] on span "No le des más vueltas y consigue ya tu hidrolavadora I28V de alta presión." at bounding box center [609, 229] width 387 height 12
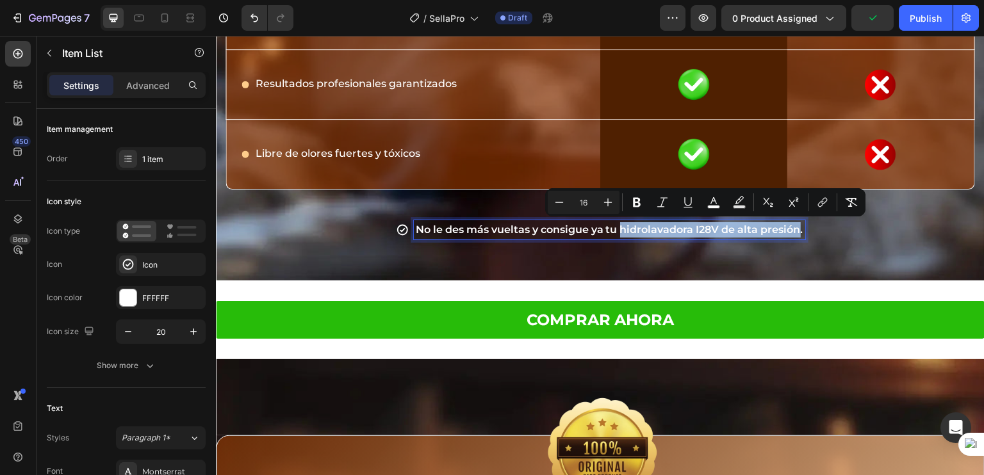
drag, startPoint x: 616, startPoint y: 230, endPoint x: 796, endPoint y: 230, distance: 179.9
click at [796, 230] on span "No le des más vueltas y consigue ya tu hidrolavadora I28V de alta presión." at bounding box center [609, 229] width 387 height 12
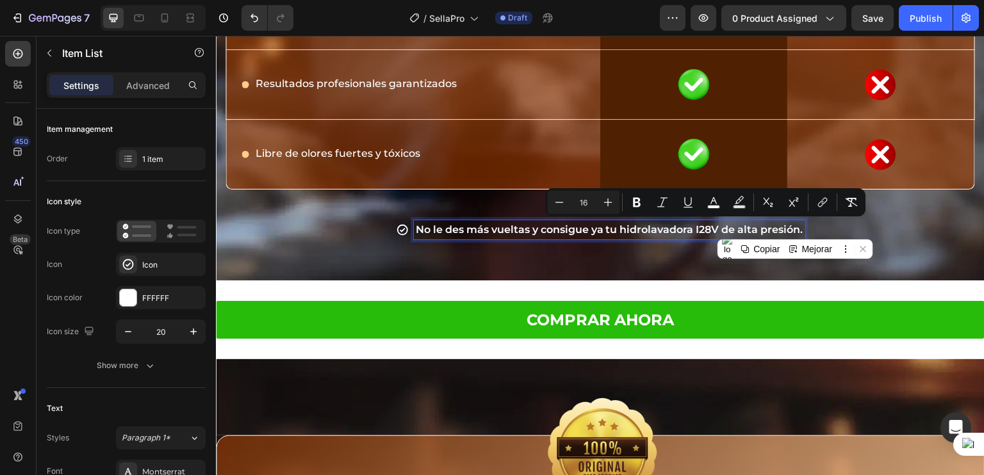
click at [588, 233] on span "No le des más vueltas y consigue ya tu hidrolavadora I28V de alta presión." at bounding box center [609, 229] width 387 height 12
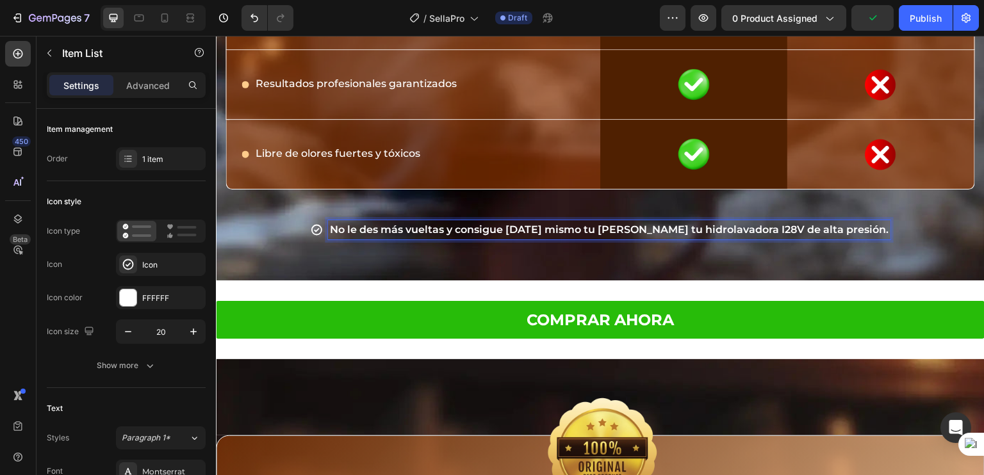
click at [854, 229] on span "No le des más vueltas y consigue [DATE] mismo tu [PERSON_NAME] tu hidrolavadora…" at bounding box center [609, 229] width 558 height 12
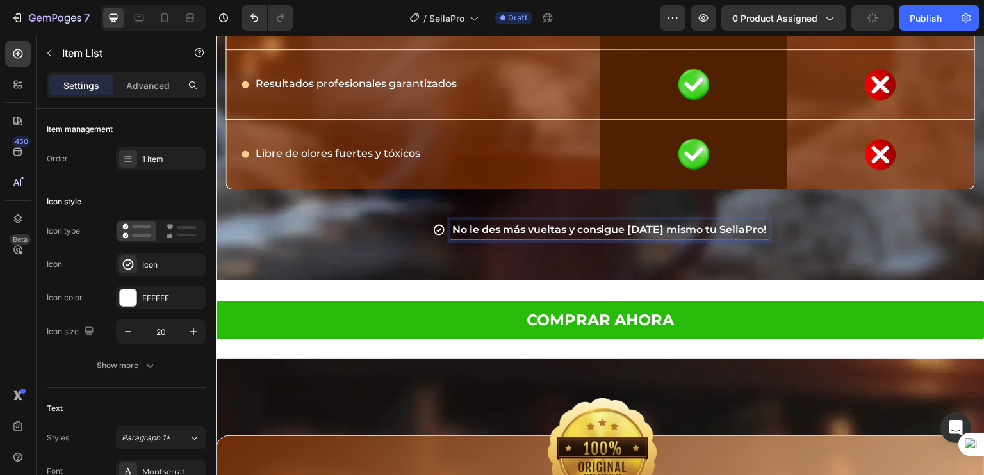
click at [457, 229] on span "No le des más vueltas y consigue [DATE] mismo tu SellaPro!" at bounding box center [609, 229] width 314 height 12
click at [785, 229] on div "¡No le des más vueltas y consigue HOY mismo tu SellaPro!" at bounding box center [599, 229] width 749 height 19
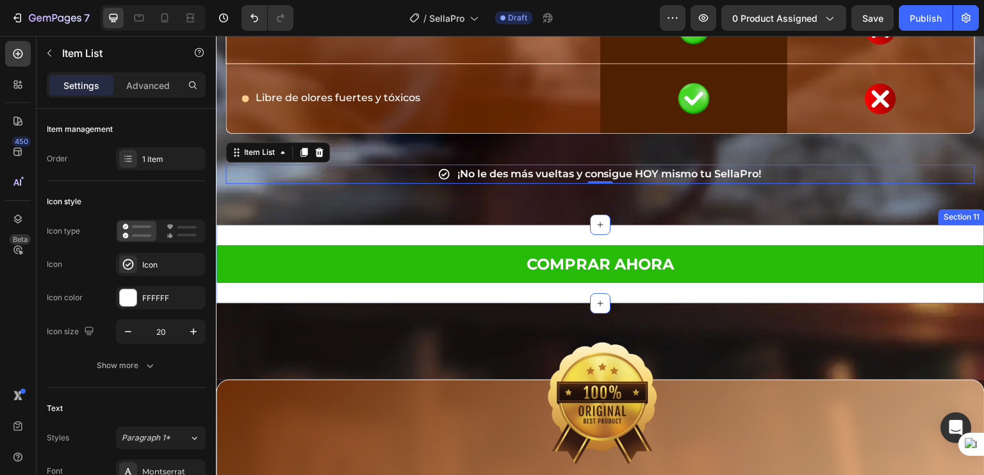
scroll to position [9799, 0]
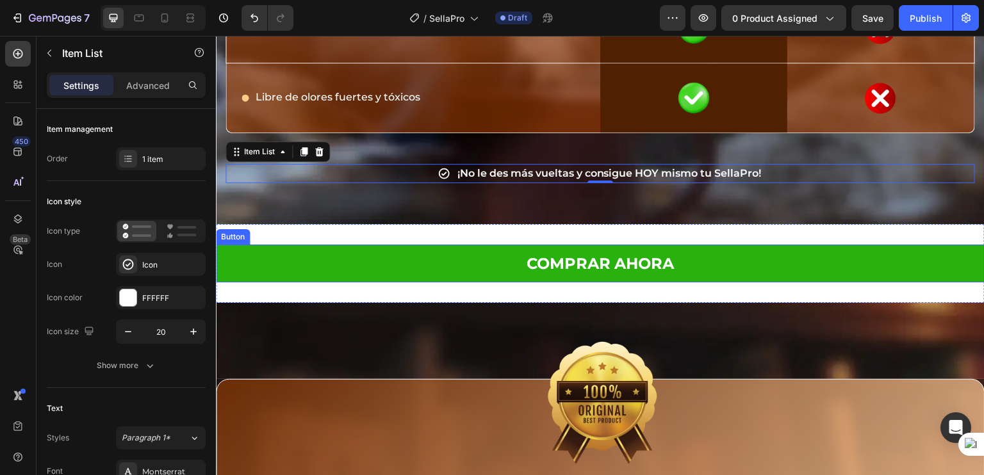
click at [421, 245] on button "COMPRAR AHORA" at bounding box center [600, 264] width 768 height 38
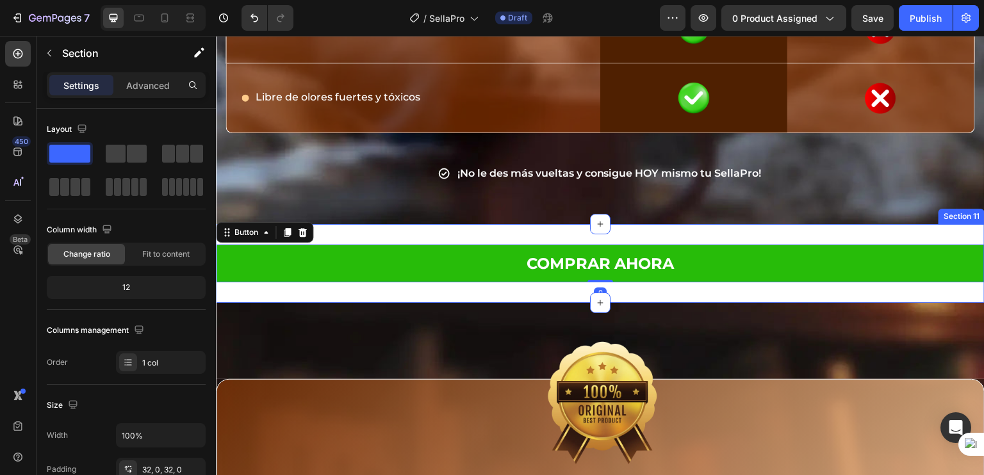
click at [391, 238] on div "COMPRAR AHORA Button 0 Section 11" at bounding box center [600, 263] width 768 height 79
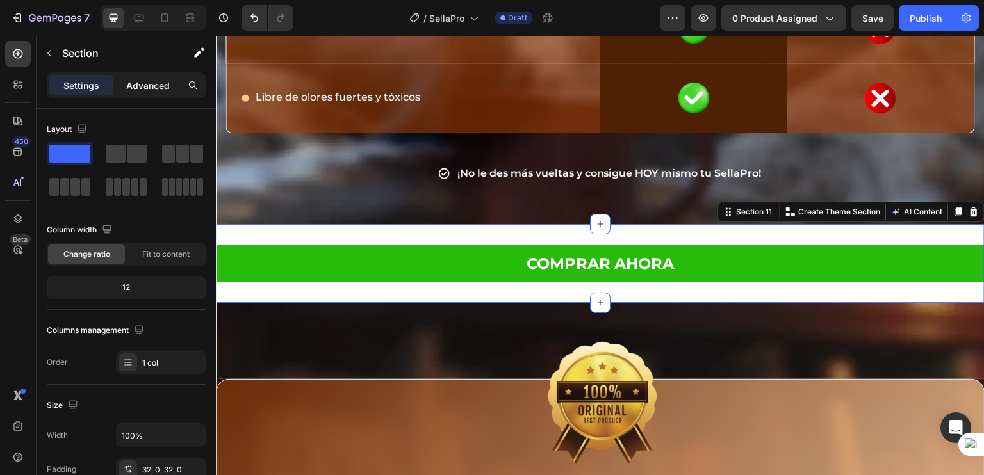
click at [161, 79] on p "Advanced" at bounding box center [148, 85] width 44 height 13
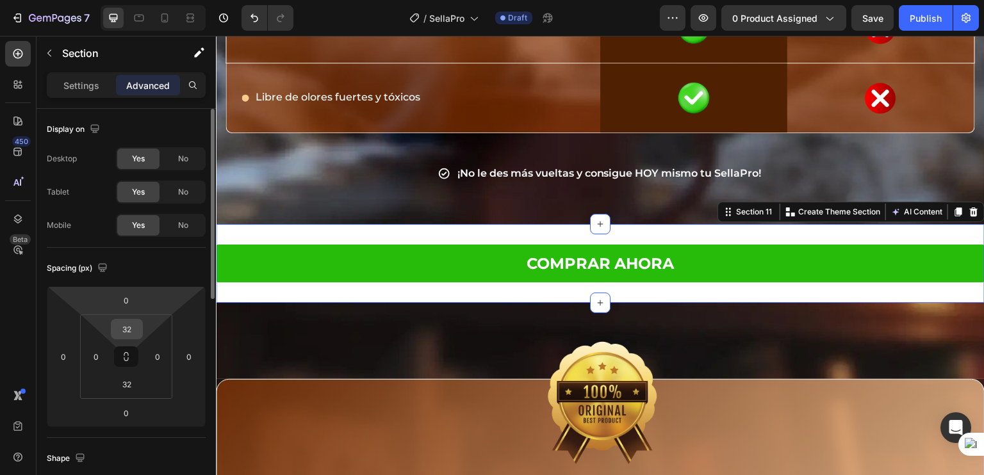
click at [134, 330] on input "32" at bounding box center [127, 329] width 26 height 19
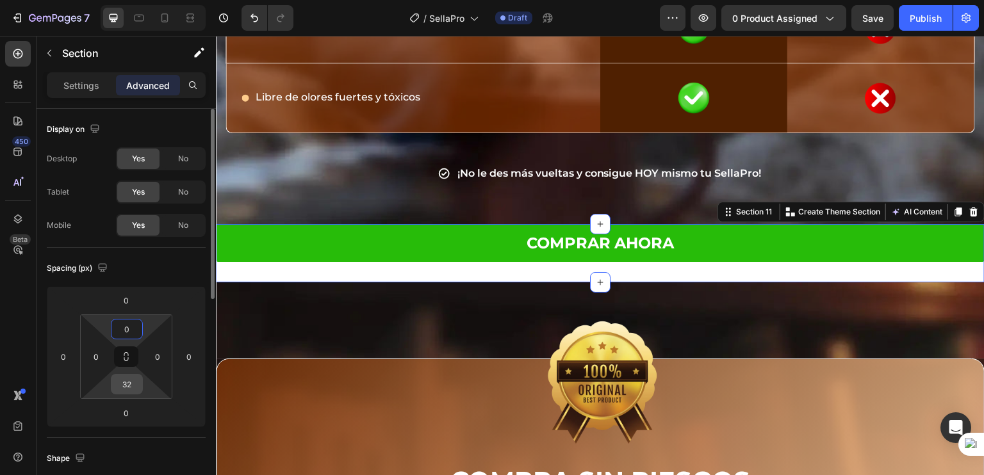
type input "0"
click at [124, 385] on input "32" at bounding box center [127, 384] width 26 height 19
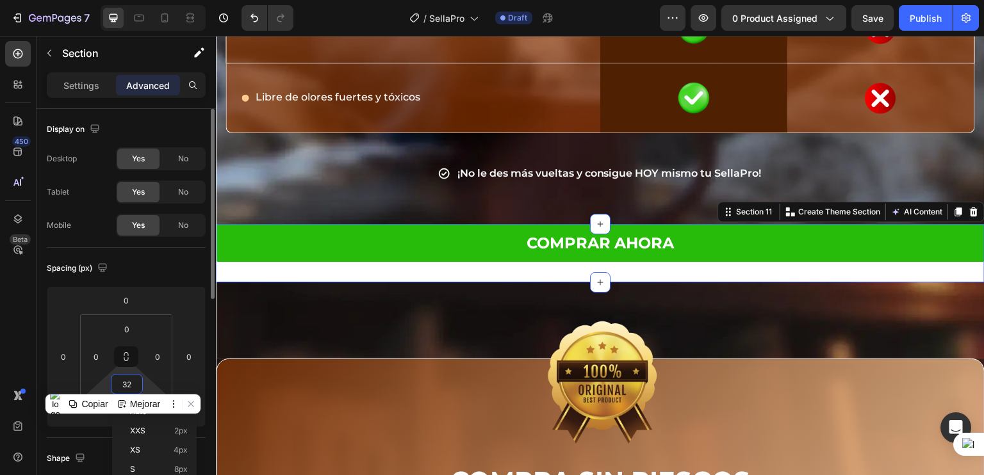
type input "0"
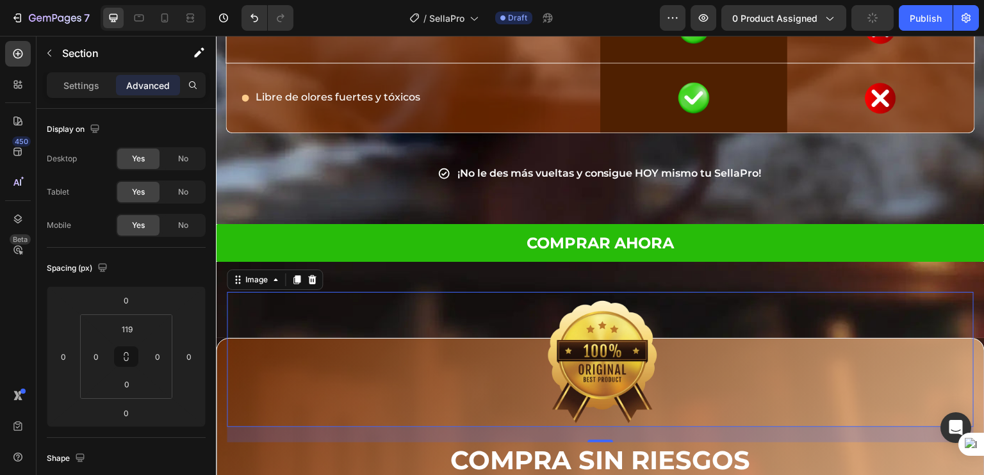
click at [761, 301] on div at bounding box center [600, 359] width 747 height 135
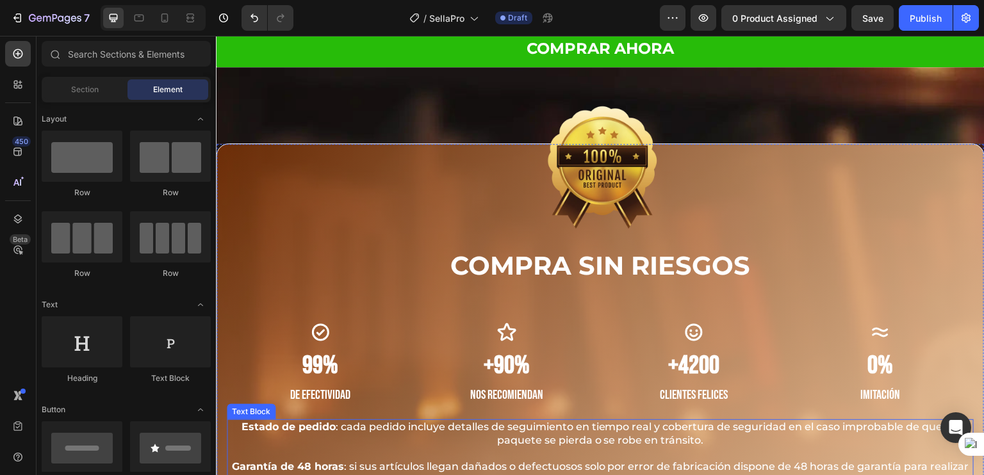
scroll to position [6336, 0]
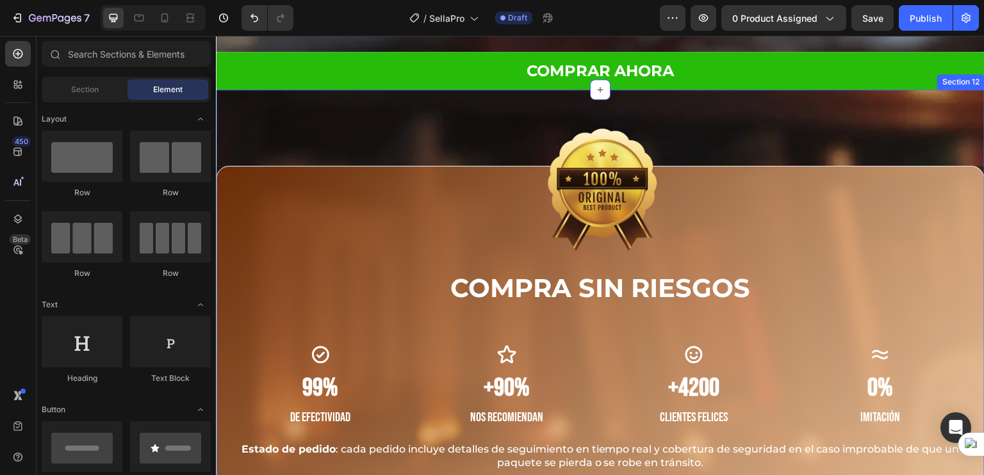
click at [312, 108] on div "Image COMPRA SIN RIESGOS Heading Icon 99% Heading De EFECTIVIDAD Text block Ico…" at bounding box center [600, 419] width 768 height 658
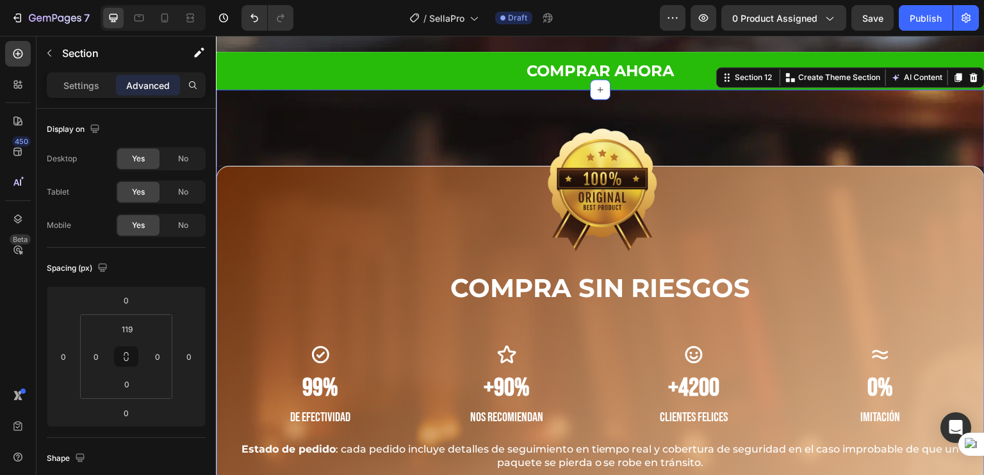
click at [246, 107] on div "Image COMPRA SIN RIESGOS Heading Icon 99% Heading De EFECTIVIDAD Text block Ico…" at bounding box center [600, 419] width 768 height 658
click at [969, 80] on div at bounding box center [973, 77] width 15 height 15
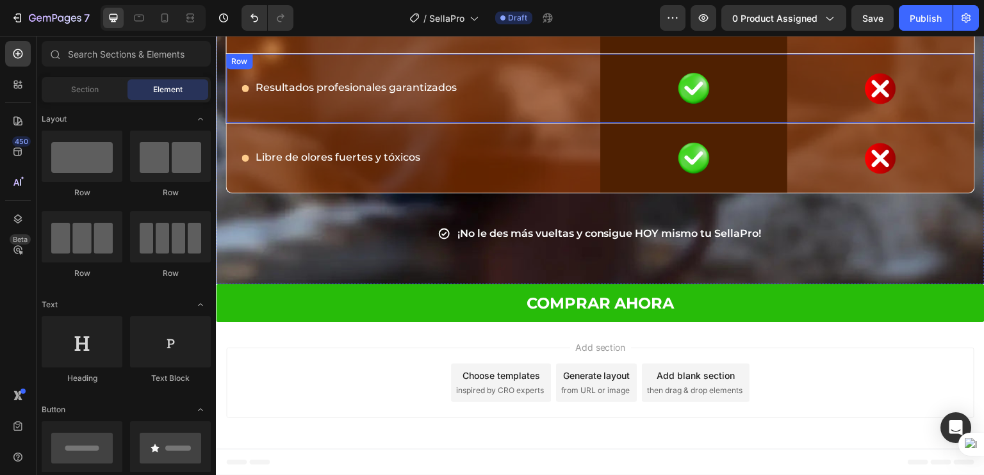
scroll to position [6102, 0]
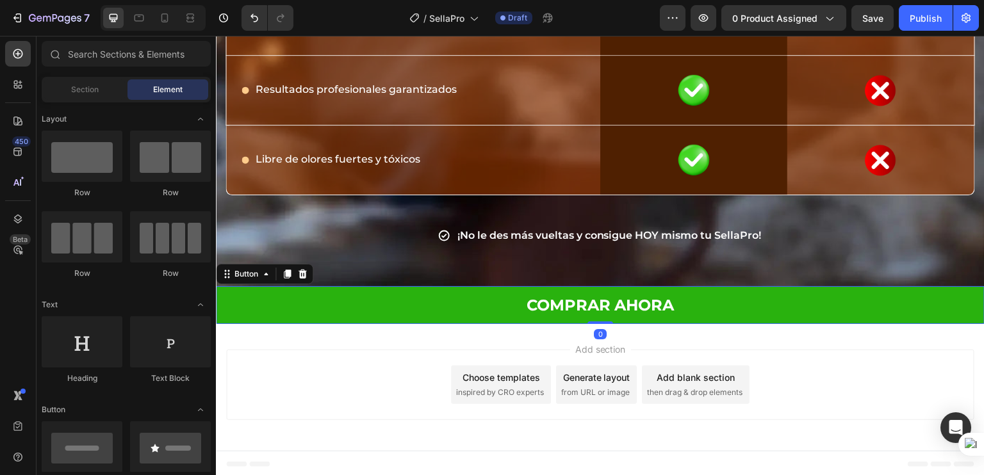
click at [228, 295] on button "COMPRAR AHORA" at bounding box center [600, 305] width 768 height 38
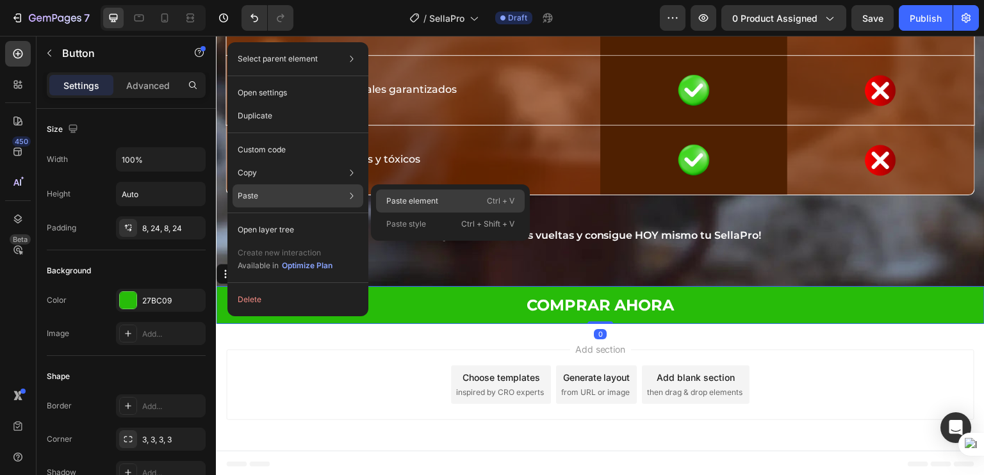
click at [413, 204] on p "Paste element" at bounding box center [412, 201] width 52 height 12
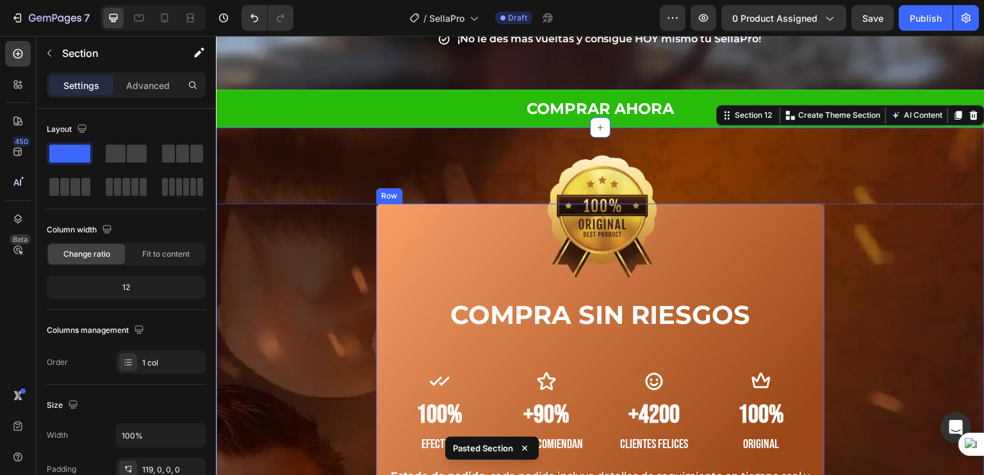
scroll to position [6275, 0]
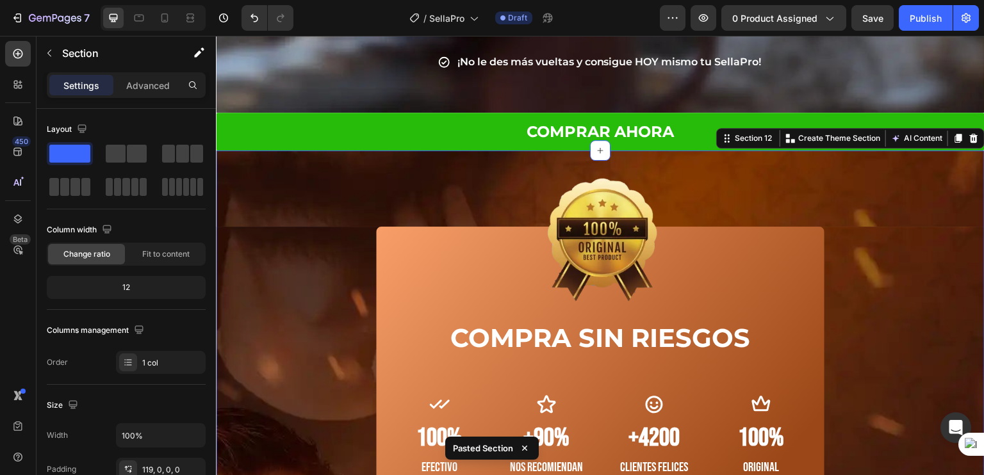
click at [901, 185] on div "Image COMPRA SIN RIESGOS Heading Icon 100% Heading Efectivo Text block Icon +90…" at bounding box center [600, 467] width 768 height 635
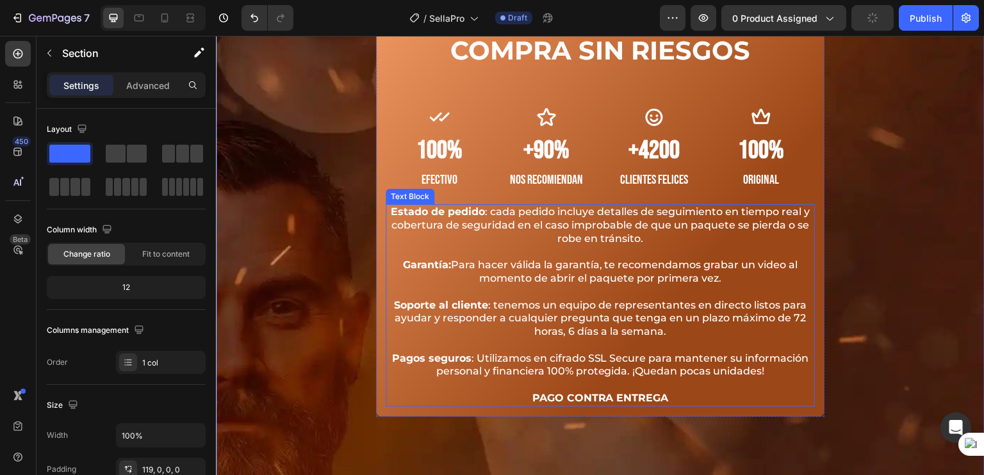
scroll to position [6613, 0]
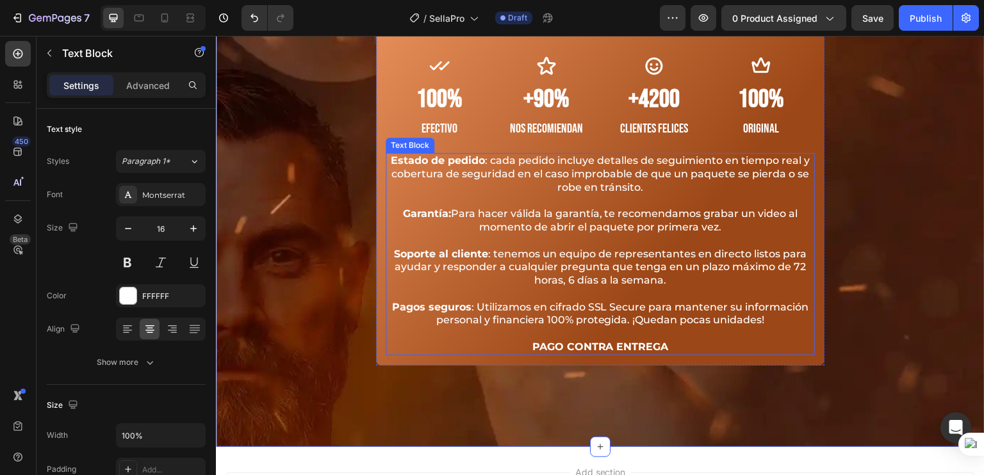
click at [469, 218] on span "Garantía: Para hacer válida la garantía, te recomendamos grabar un video al mom…" at bounding box center [600, 220] width 395 height 26
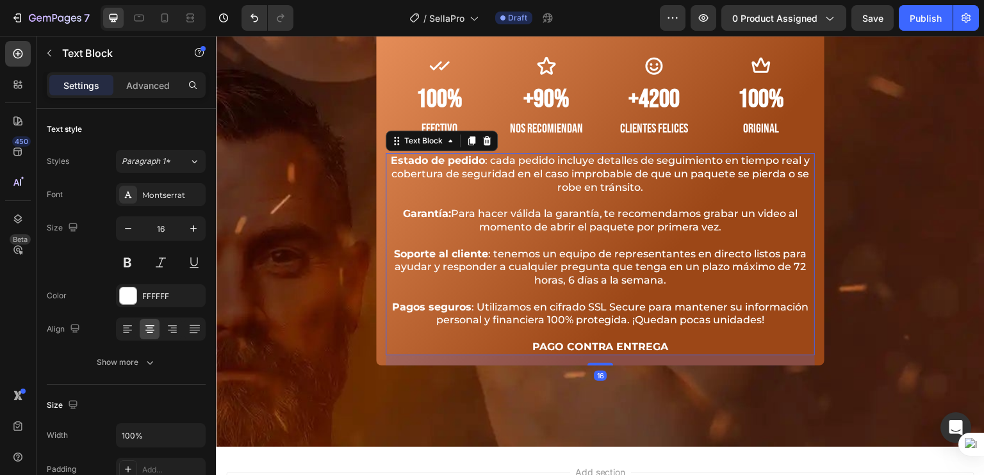
click at [469, 218] on span "Garantía: Para hacer válida la garantía, te recomendamos grabar un video al mom…" at bounding box center [600, 220] width 395 height 26
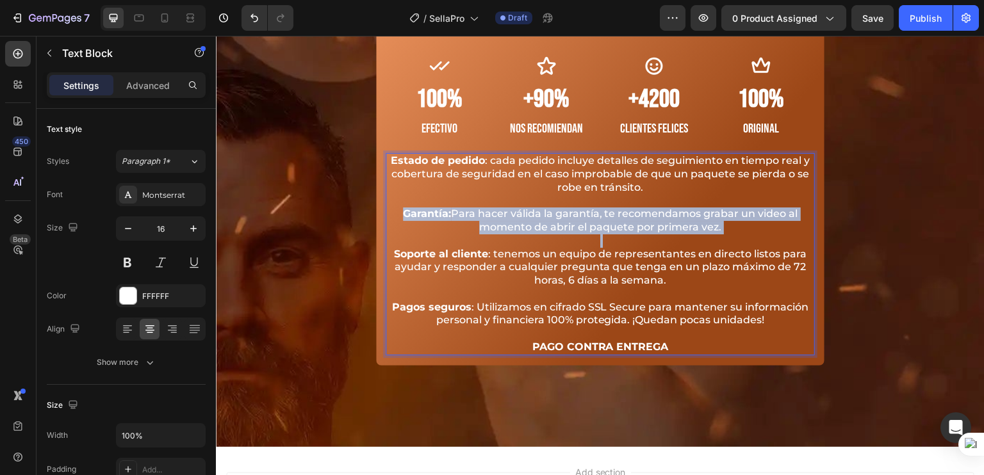
click at [469, 218] on span "Garantía: Para hacer válida la garantía, te recomendamos grabar un video al mom…" at bounding box center [600, 220] width 395 height 26
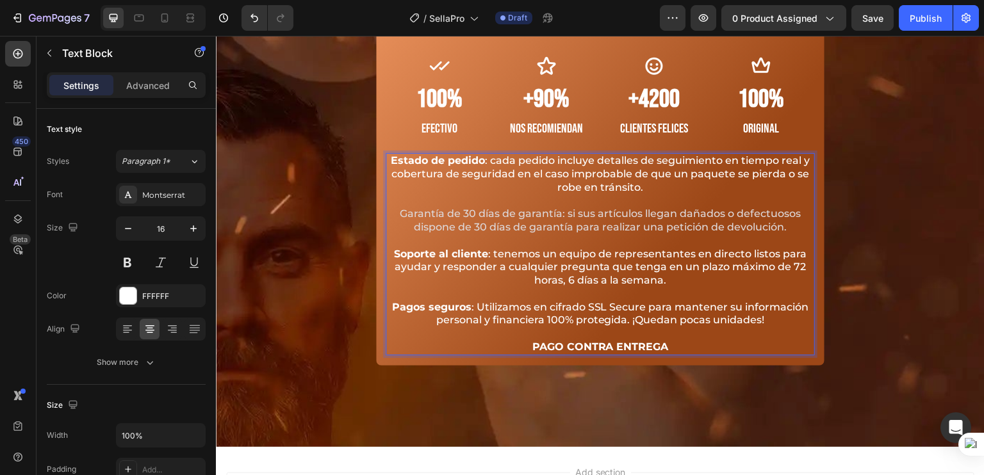
click at [783, 231] on p "Garantía de 30 días de garantía: si sus artículos llegan dañados o defectuosos …" at bounding box center [600, 220] width 426 height 27
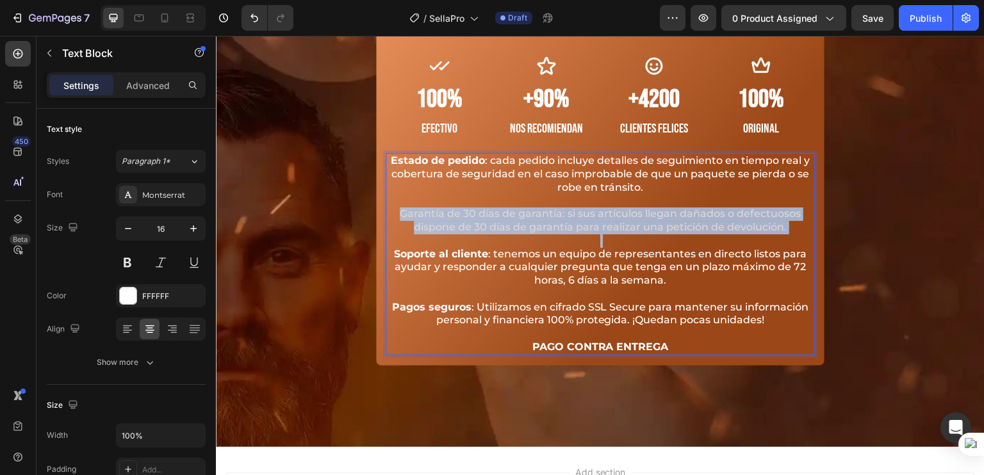
click at [783, 231] on p "Garantía de 30 días de garantía: si sus artículos llegan dañados o defectuosos …" at bounding box center [600, 220] width 426 height 27
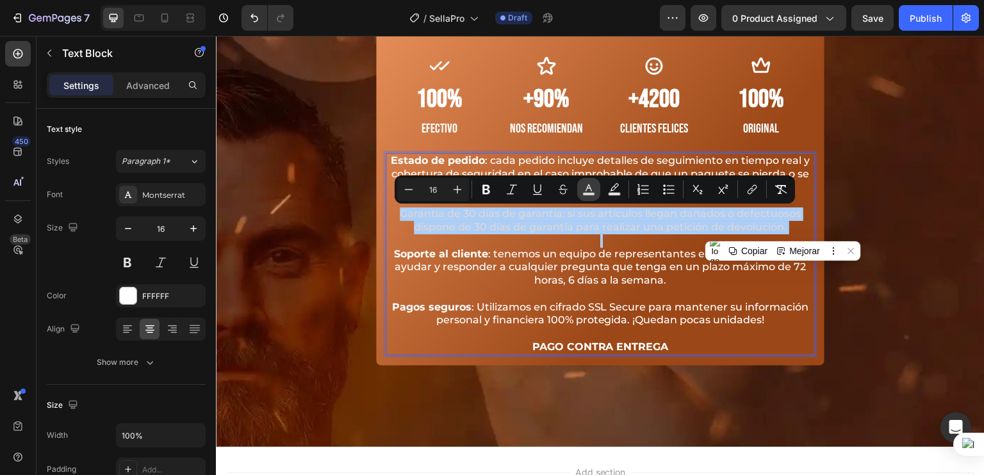
click at [591, 191] on icon "Editor contextual toolbar" at bounding box center [588, 187] width 6 height 7
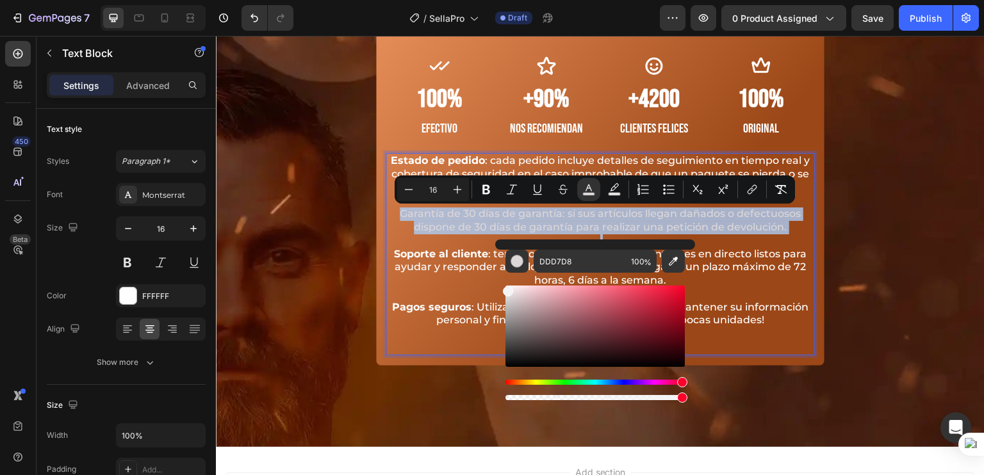
drag, startPoint x: 730, startPoint y: 343, endPoint x: 467, endPoint y: 264, distance: 274.1
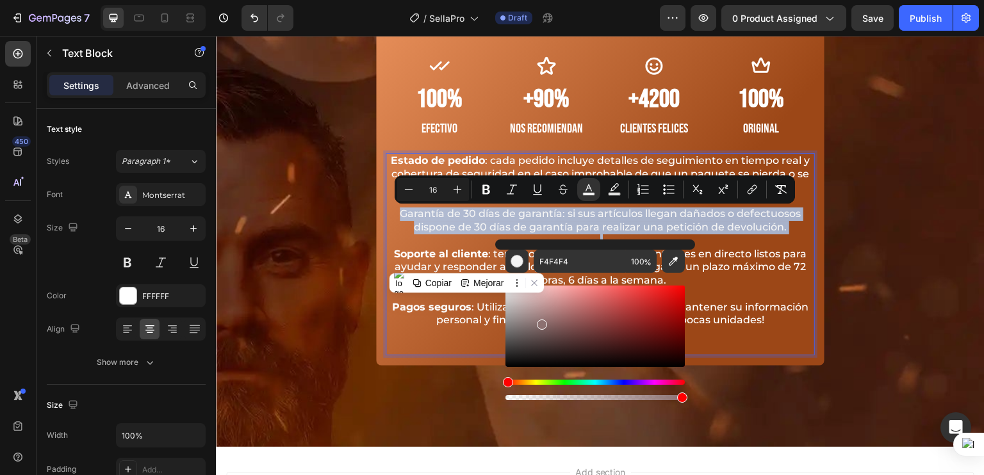
click at [540, 322] on div "Editor contextual toolbar" at bounding box center [594, 326] width 179 height 81
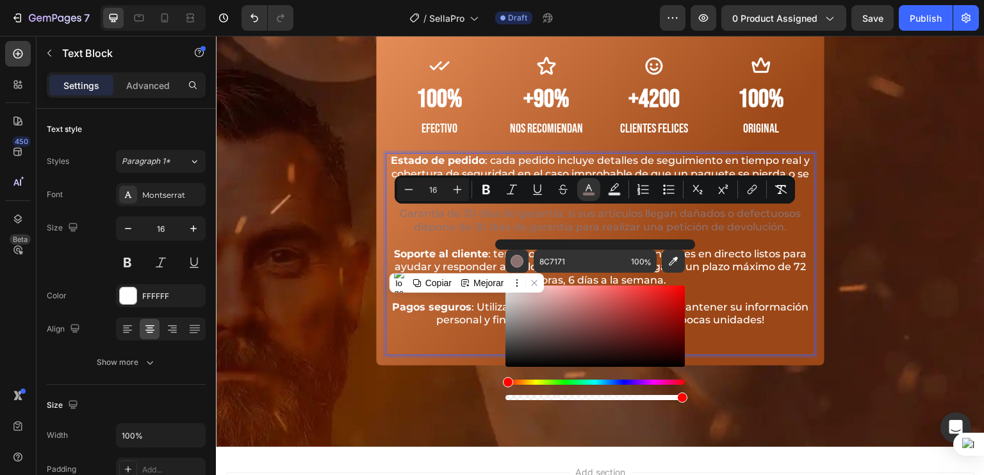
drag, startPoint x: 511, startPoint y: 294, endPoint x: 270, endPoint y: 237, distance: 247.4
click at [492, 0] on html "7 Version history / SellaPro Draft Preview 0 product assigned Save Publish 450 …" at bounding box center [492, 0] width 984 height 0
type input "FFFFFF"
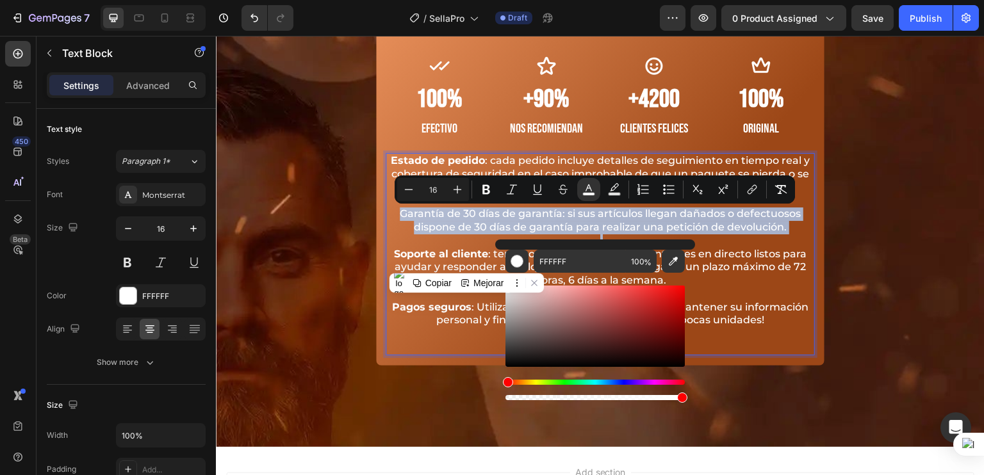
click at [407, 217] on span "Garantía de 30 días de garantía: si sus artículos llegan dañados o defectuosos …" at bounding box center [600, 220] width 401 height 26
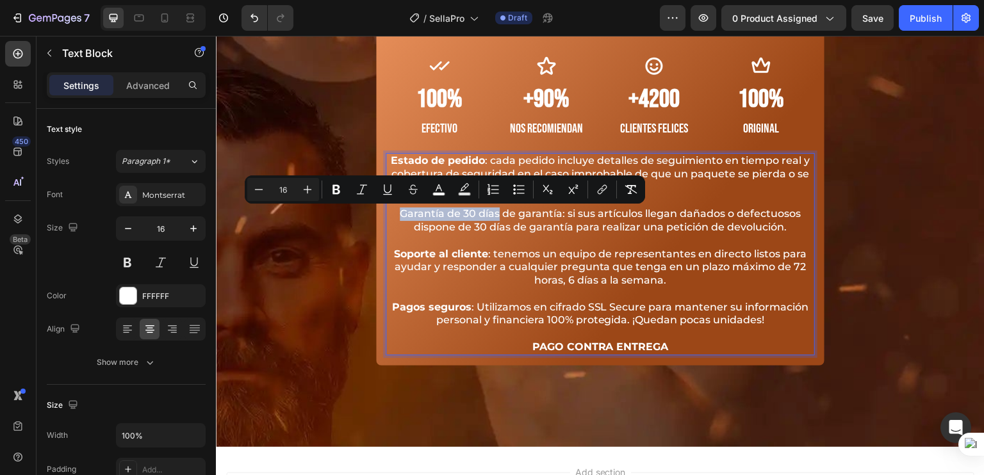
drag, startPoint x: 396, startPoint y: 217, endPoint x: 492, endPoint y: 218, distance: 96.7
click at [492, 218] on span "Garantía de 30 días de garantía: si sus artículos llegan dañados o defectuosos …" at bounding box center [600, 220] width 401 height 26
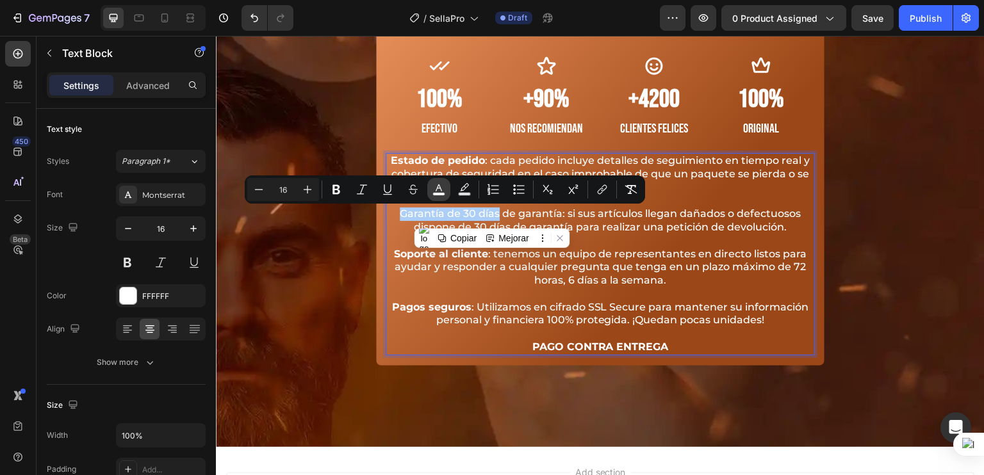
click at [431, 186] on button "color" at bounding box center [438, 189] width 23 height 23
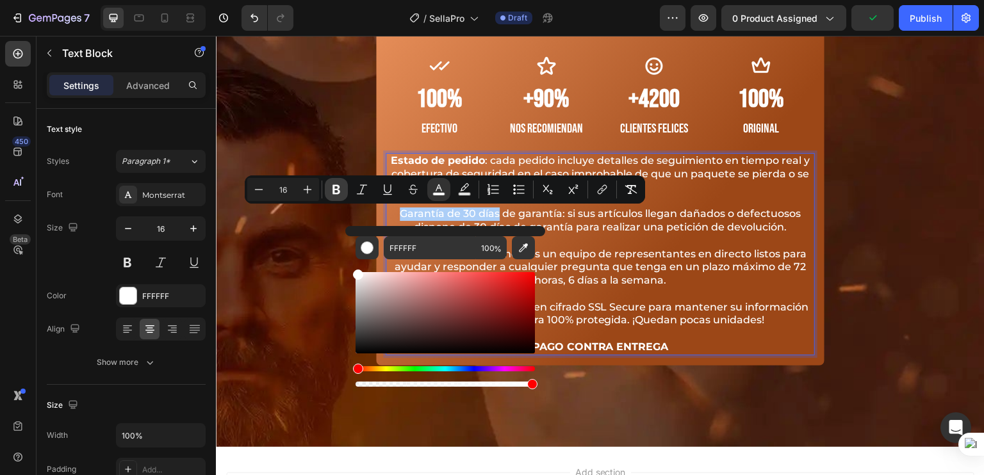
click at [335, 181] on button "Bold" at bounding box center [336, 189] width 23 height 23
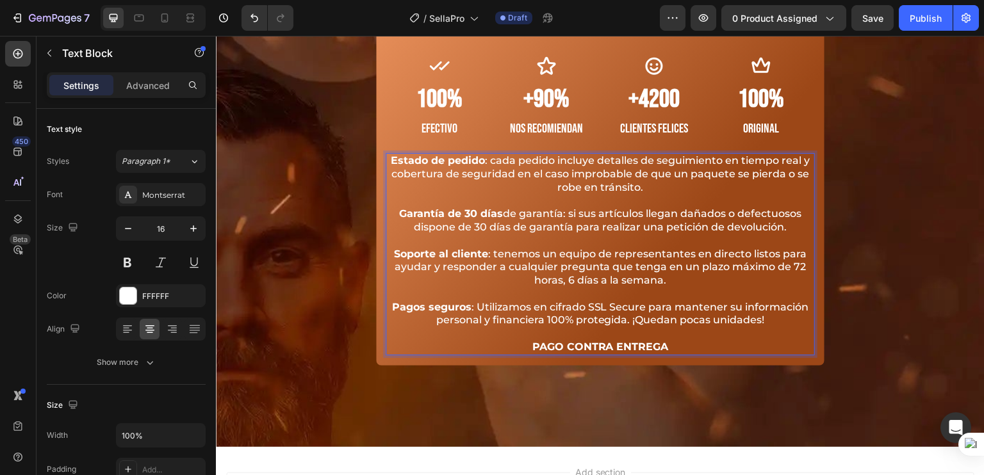
click at [558, 215] on span "Garantía de 30 días de garantía: si sus artículos llegan dañados o defectuosos …" at bounding box center [600, 220] width 402 height 26
click at [597, 239] on p "Rich Text Editor. Editing area: main" at bounding box center [600, 240] width 426 height 13
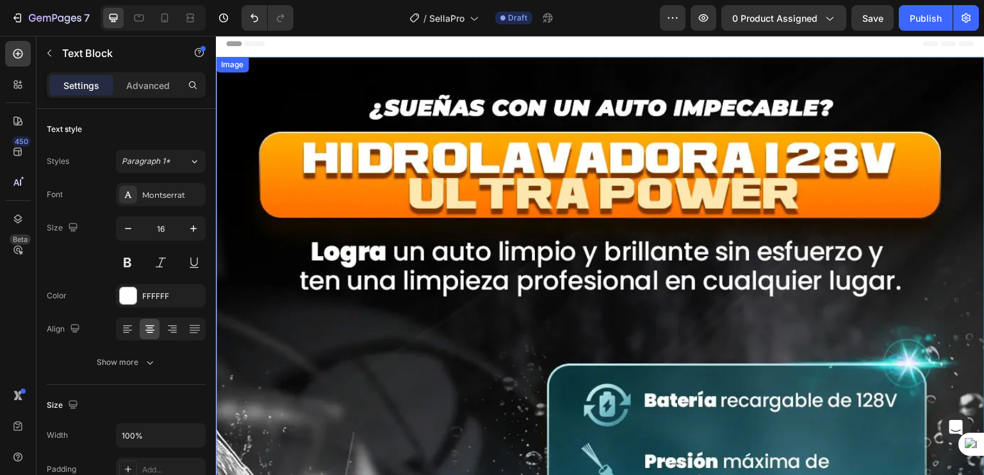
scroll to position [0, 0]
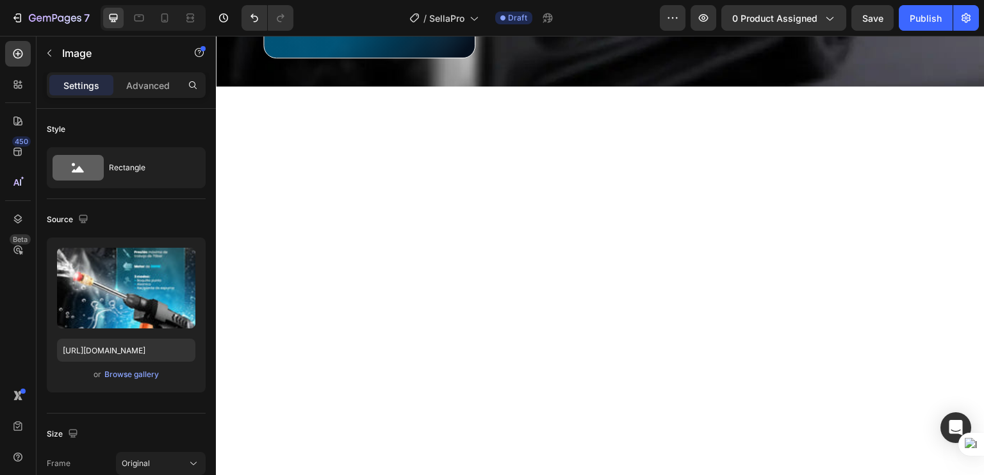
scroll to position [2150, 0]
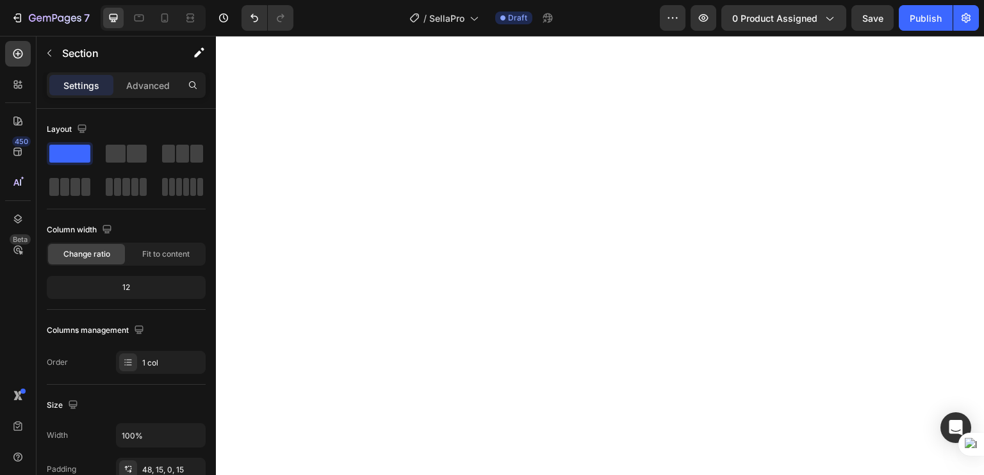
scroll to position [2239, 0]
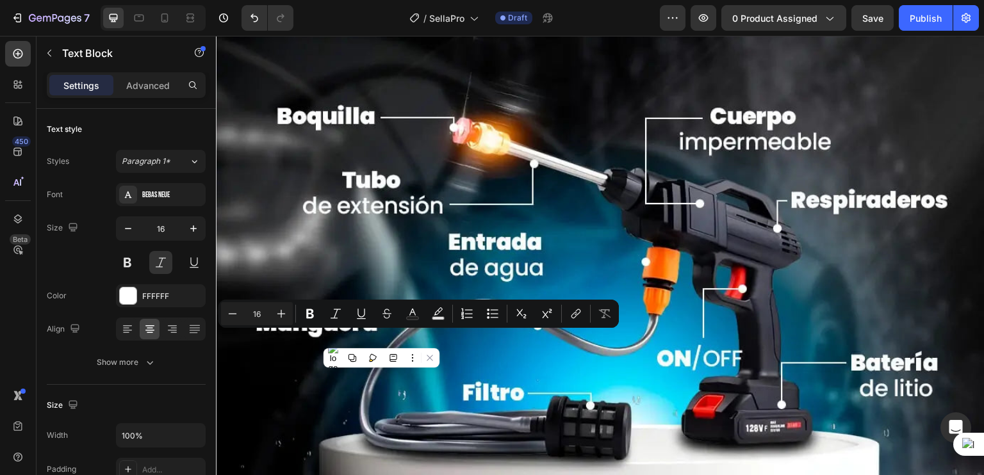
drag, startPoint x: 425, startPoint y: 336, endPoint x: 387, endPoint y: 339, distance: 38.6
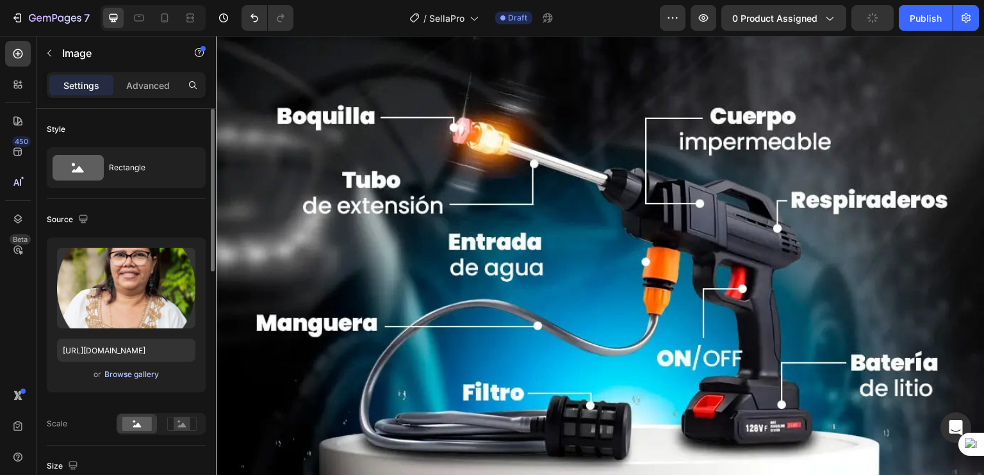
click at [119, 375] on div "Browse gallery" at bounding box center [131, 375] width 54 height 12
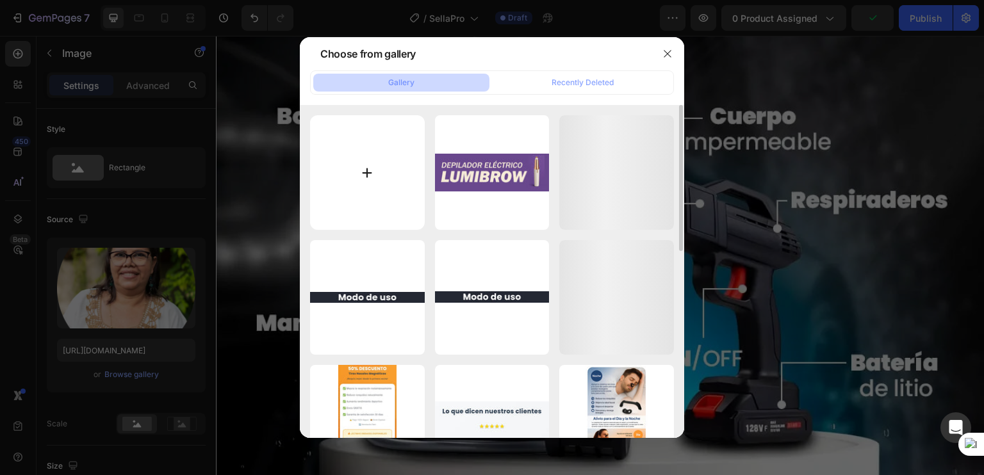
click at [361, 172] on input "file" at bounding box center [367, 172] width 115 height 115
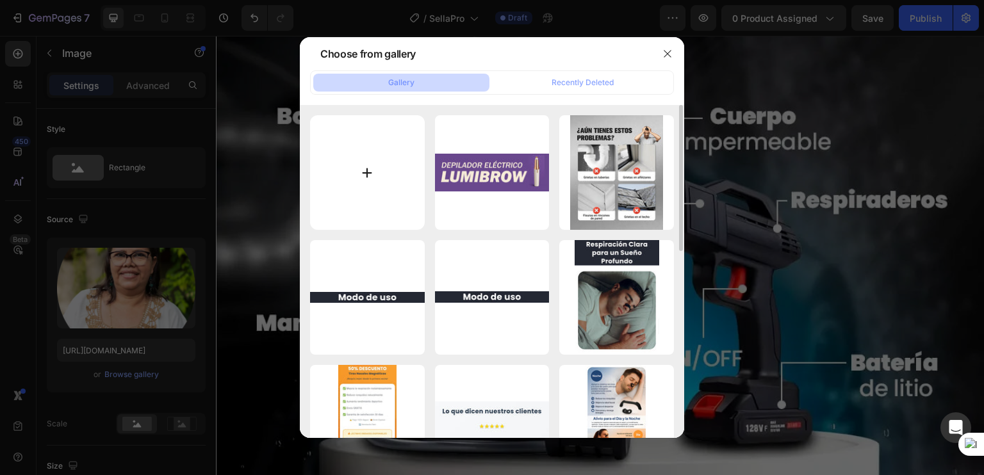
type input "C:\fakepath\IMAGENES PARA RESEÑAS (4).webp"
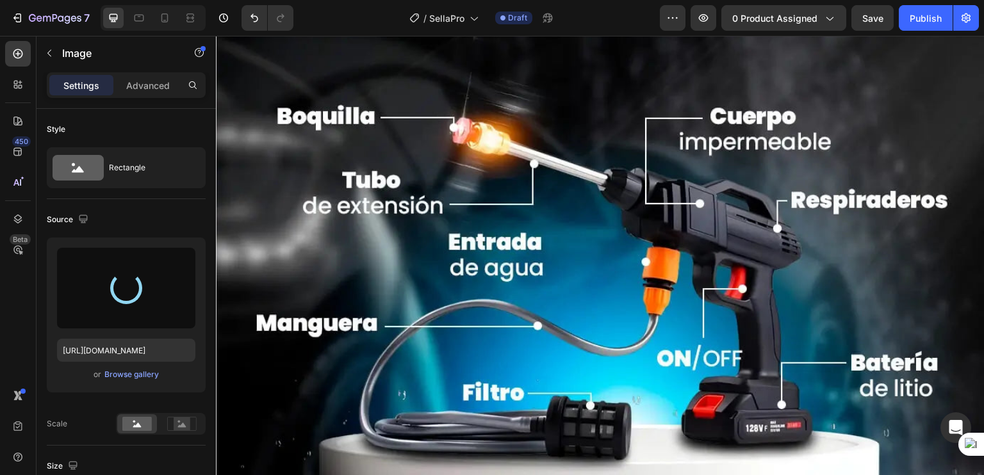
type input "[URL][DOMAIN_NAME]"
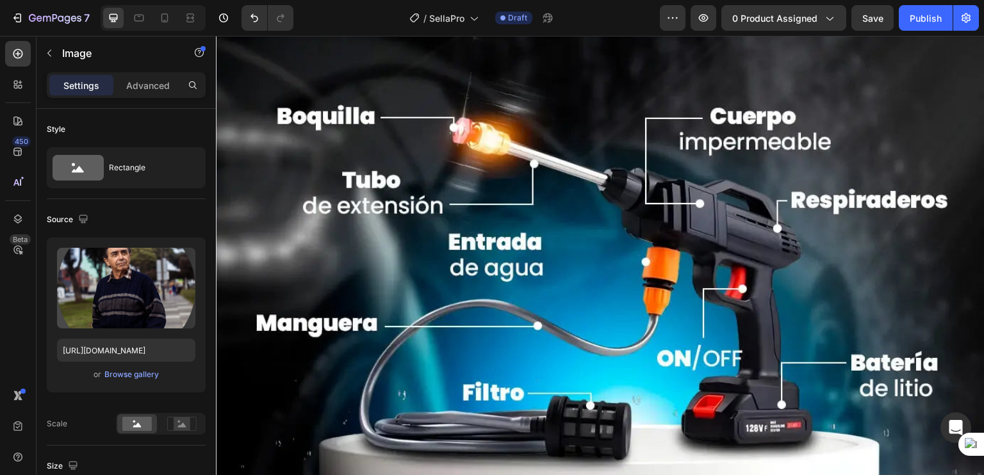
click at [136, 373] on div "Browse gallery" at bounding box center [131, 375] width 54 height 12
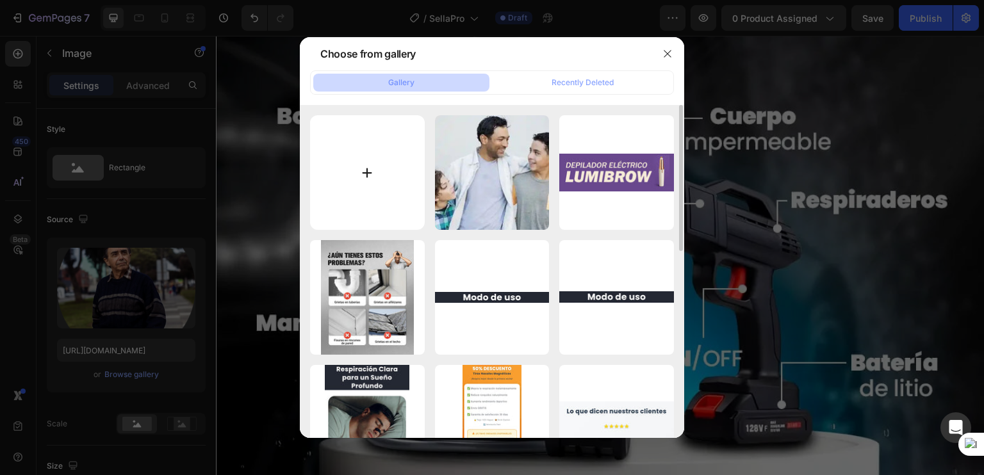
click at [387, 159] on input "file" at bounding box center [367, 172] width 115 height 115
type input "C:\fakepath\IMAGENES PARA RESEÑAS (6).webp"
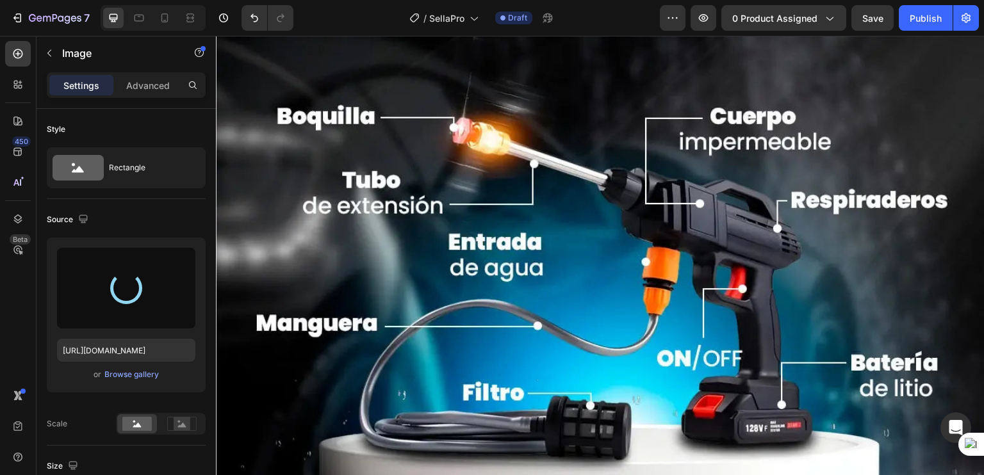
type input "[URL][DOMAIN_NAME]"
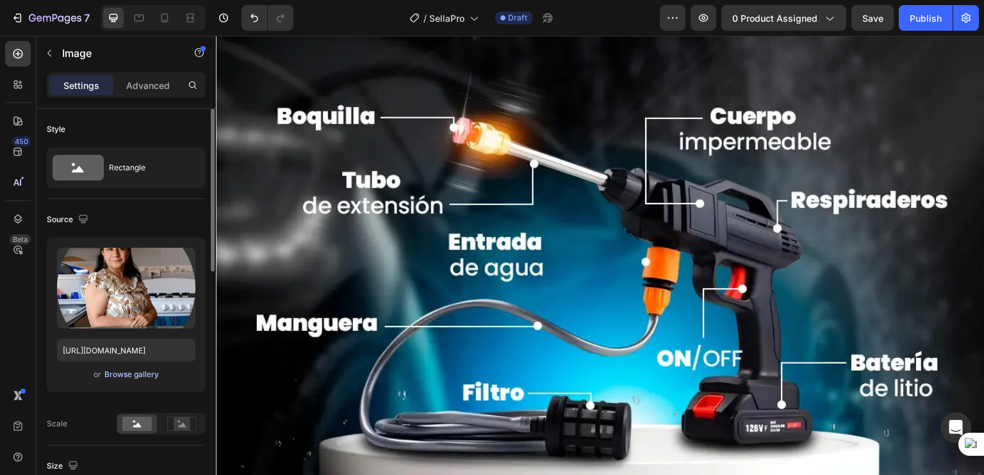
click at [131, 368] on button "Browse gallery" at bounding box center [132, 374] width 56 height 13
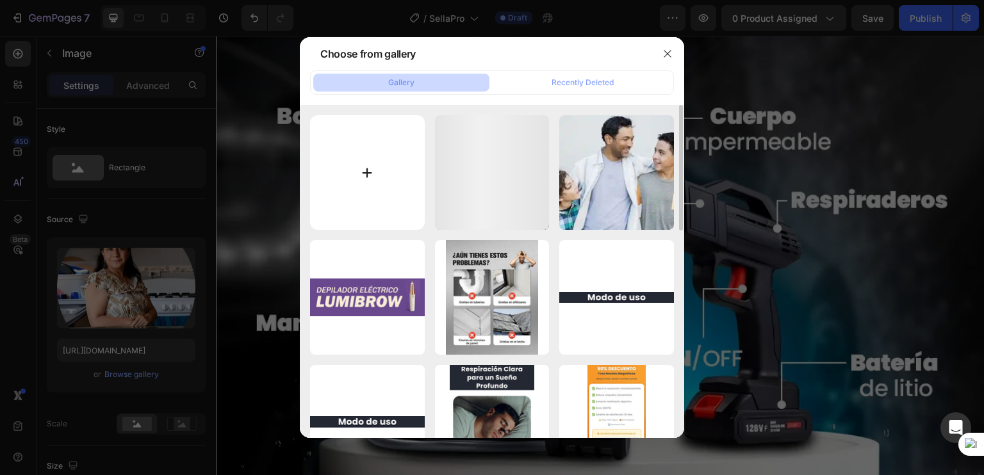
click at [348, 193] on input "file" at bounding box center [367, 172] width 115 height 115
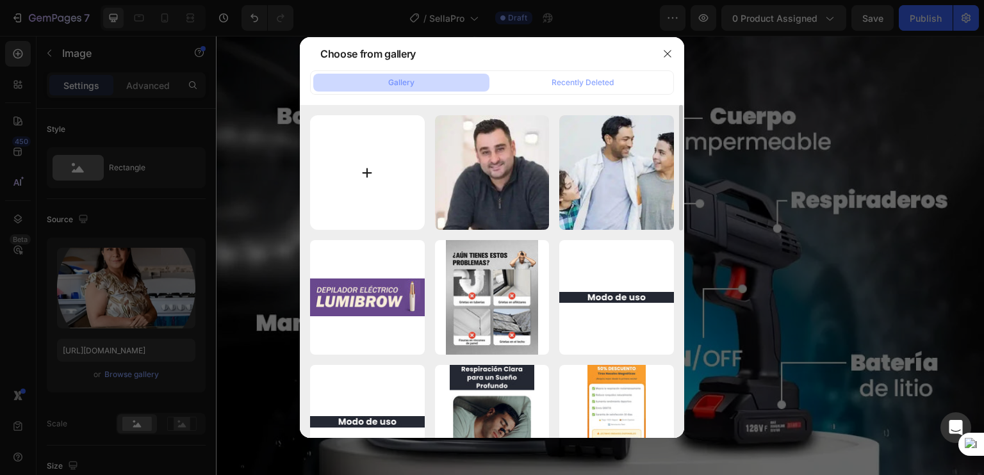
type input "C:\fakepath\IMAGENES PARA RESEÑAS (5).webp"
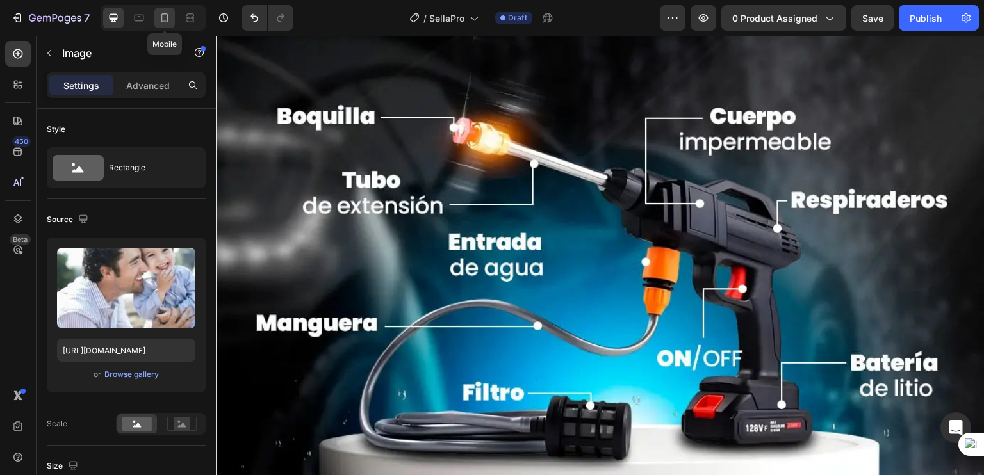
click at [160, 24] on icon at bounding box center [164, 18] width 13 height 13
type input "[URL][DOMAIN_NAME]"
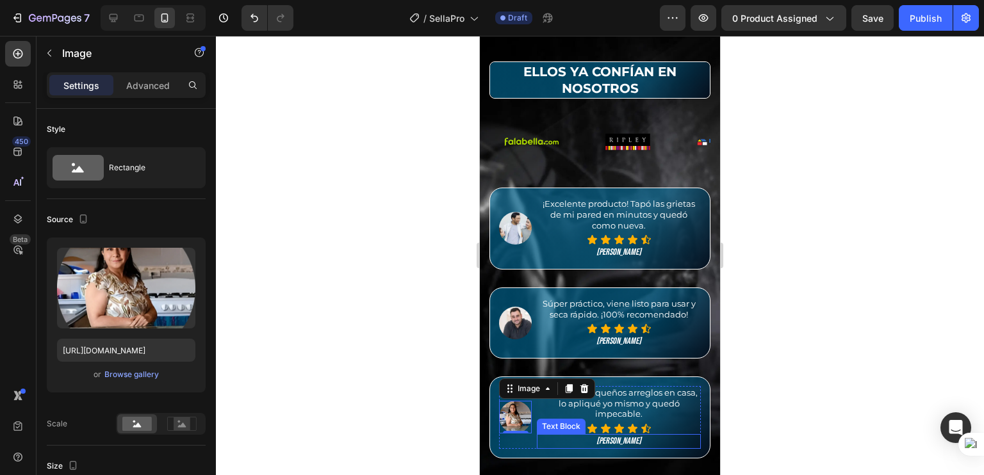
scroll to position [2170, 0]
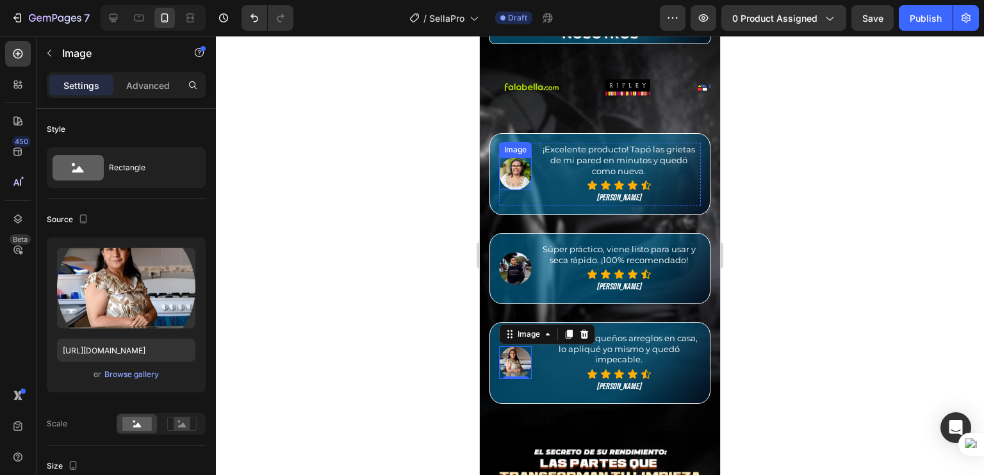
click at [509, 177] on img at bounding box center [515, 174] width 33 height 33
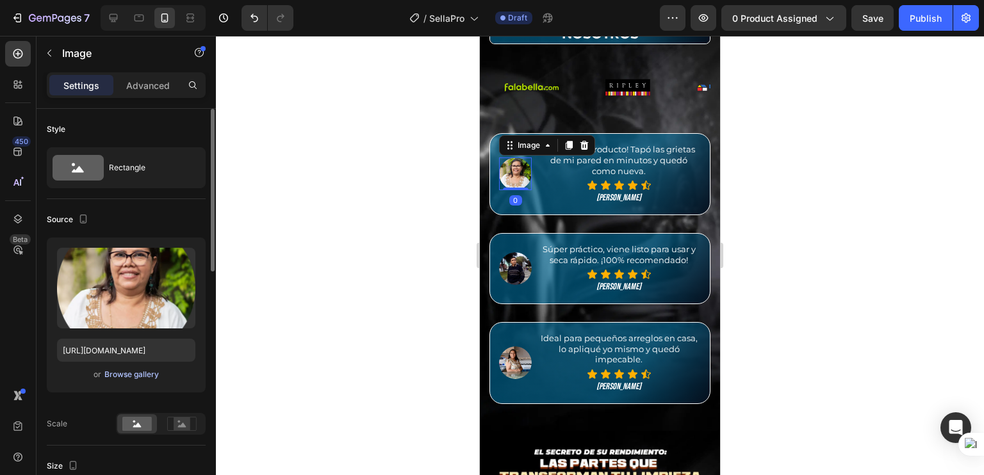
click at [119, 376] on div "Browse gallery" at bounding box center [131, 375] width 54 height 12
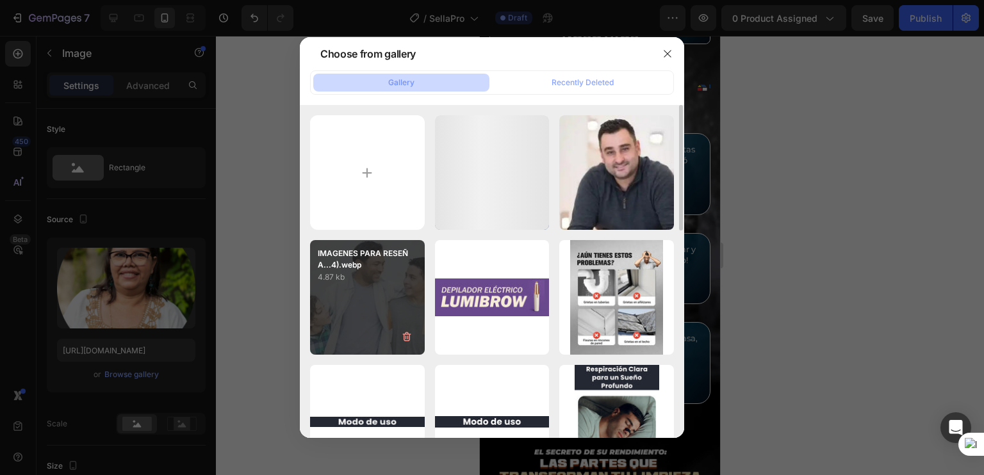
click at [382, 317] on div "IMAGENES PARA RESEÑA...4).webp 4.87 kb" at bounding box center [367, 297] width 115 height 115
type input "[URL][DOMAIN_NAME]"
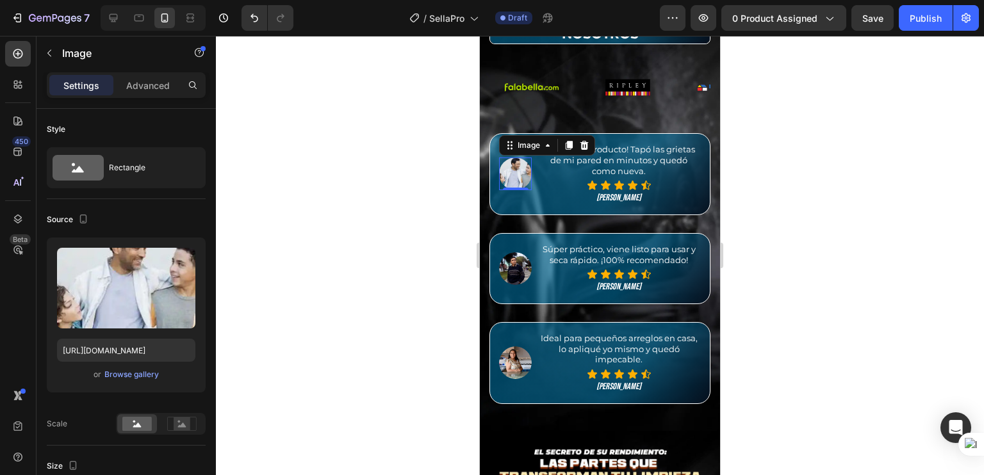
click at [519, 273] on img at bounding box center [515, 268] width 33 height 33
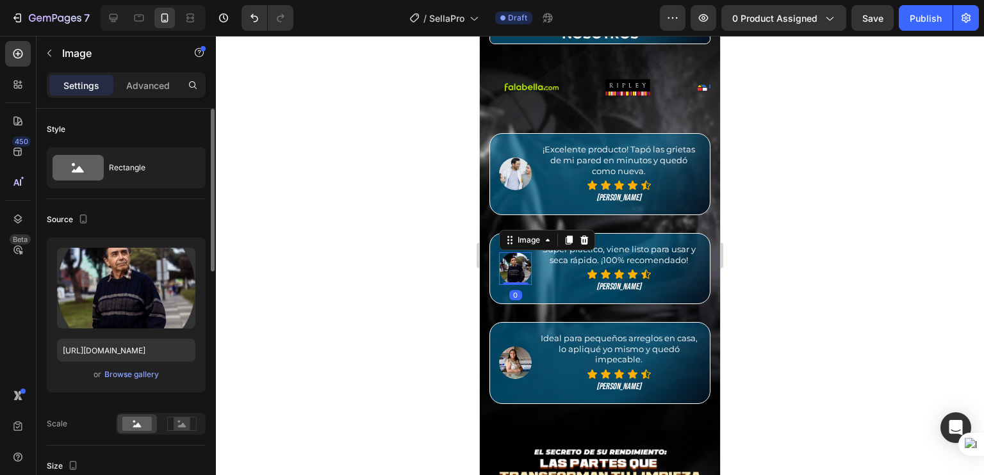
click at [116, 381] on div "or Browse gallery" at bounding box center [126, 374] width 138 height 15
click at [136, 374] on div "Browse gallery" at bounding box center [131, 375] width 54 height 12
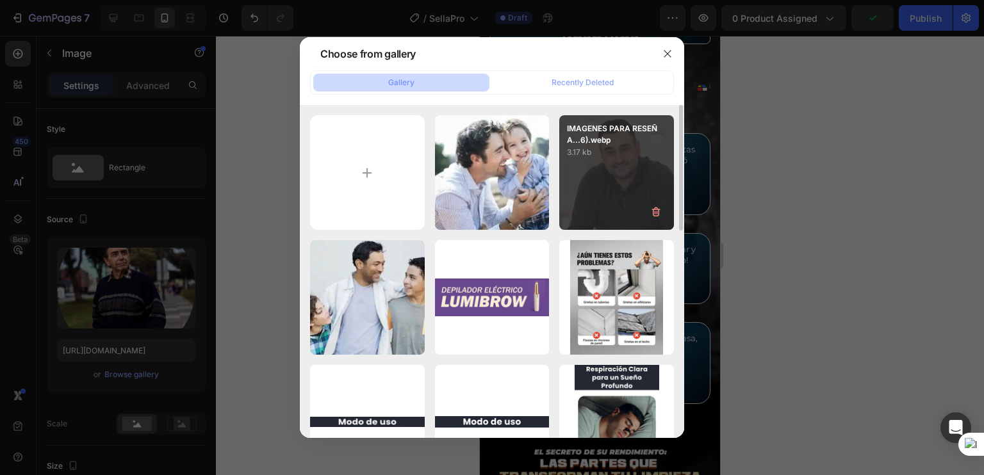
click at [658, 168] on div "IMAGENES PARA RESEÑA...6).webp 3.17 kb" at bounding box center [616, 172] width 115 height 115
type input "[URL][DOMAIN_NAME]"
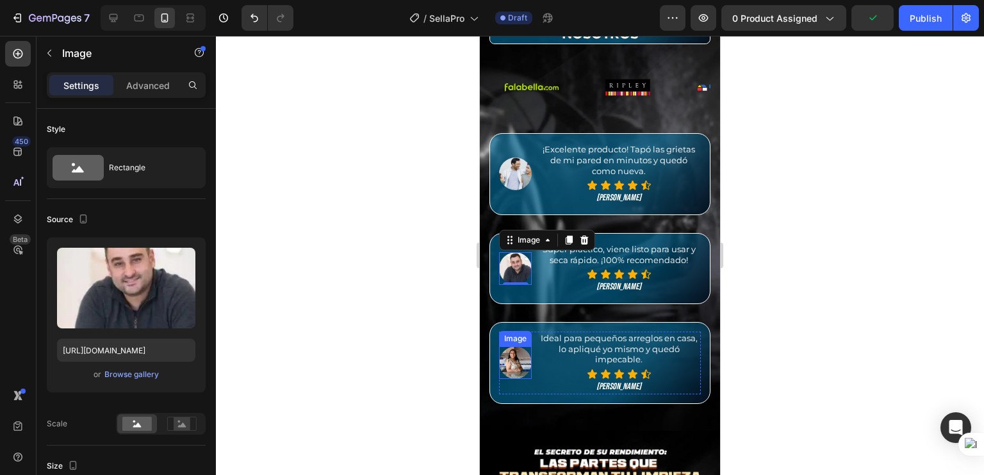
click at [507, 372] on img at bounding box center [515, 362] width 33 height 33
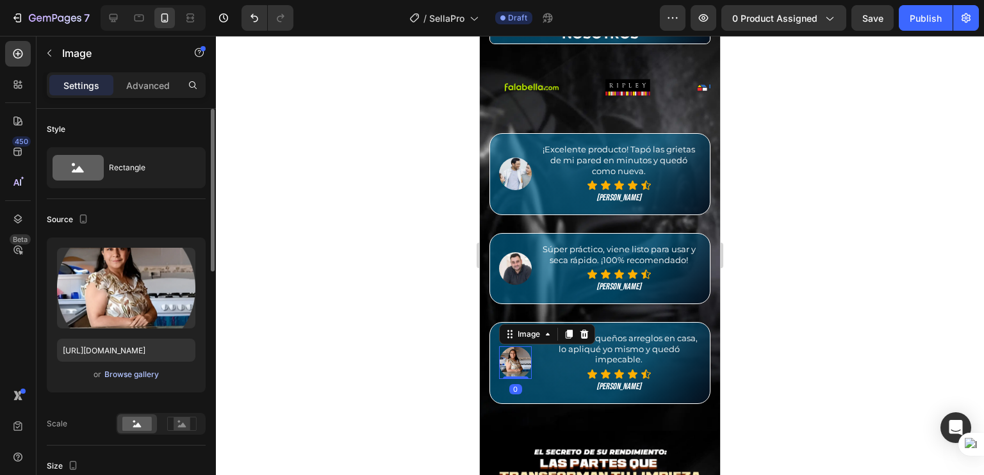
click at [126, 369] on div "Browse gallery" at bounding box center [131, 375] width 54 height 12
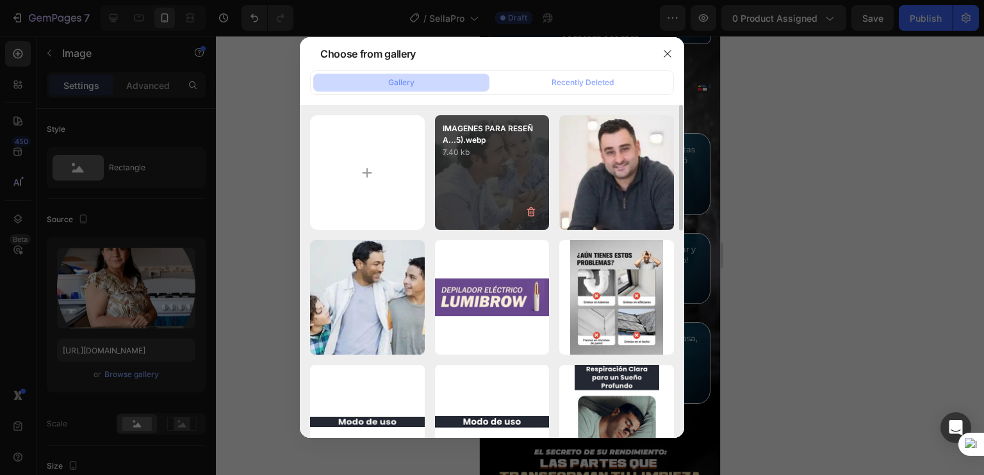
click at [474, 190] on div "IMAGENES PARA RESEÑA...5).webp 7.40 kb" at bounding box center [492, 172] width 115 height 115
type input "[URL][DOMAIN_NAME]"
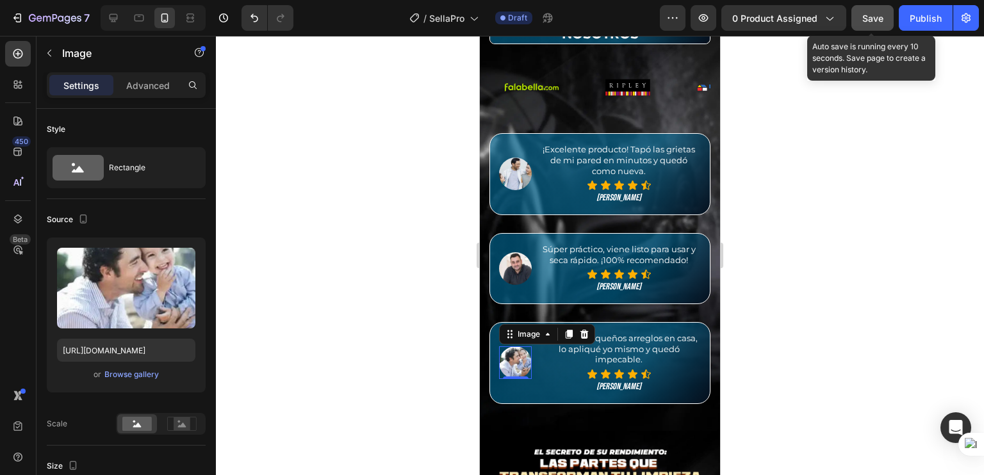
click at [870, 17] on span "Save" at bounding box center [872, 18] width 21 height 11
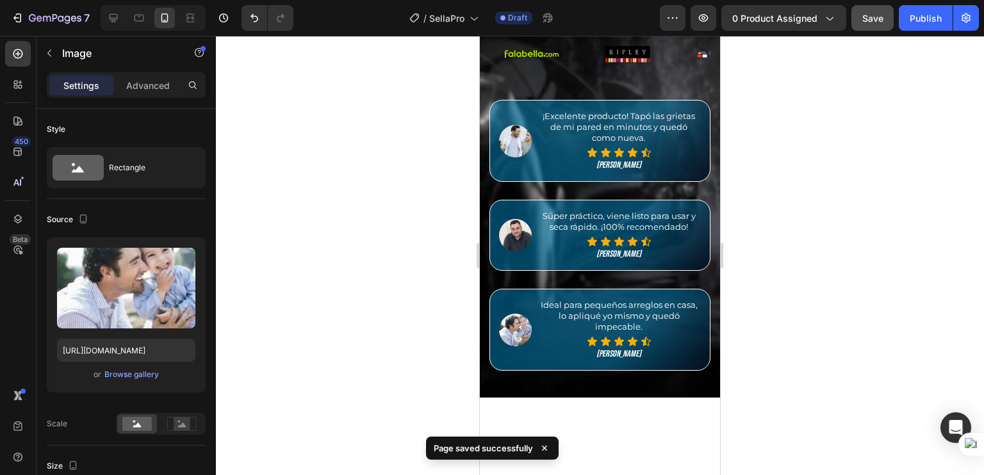
scroll to position [374, 0]
